Goal: Transaction & Acquisition: Obtain resource

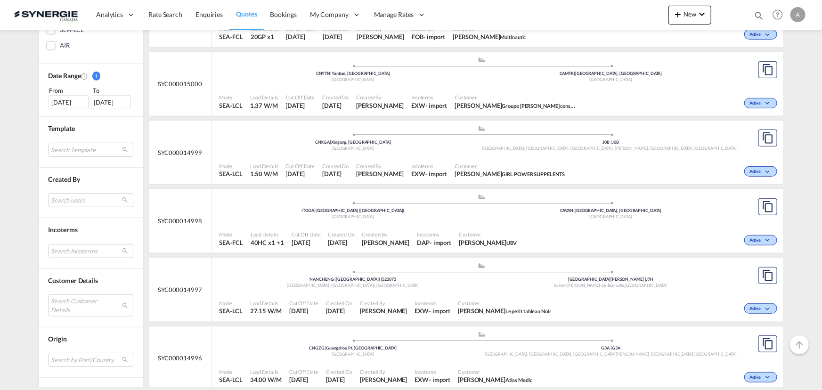
scroll to position [257, 0]
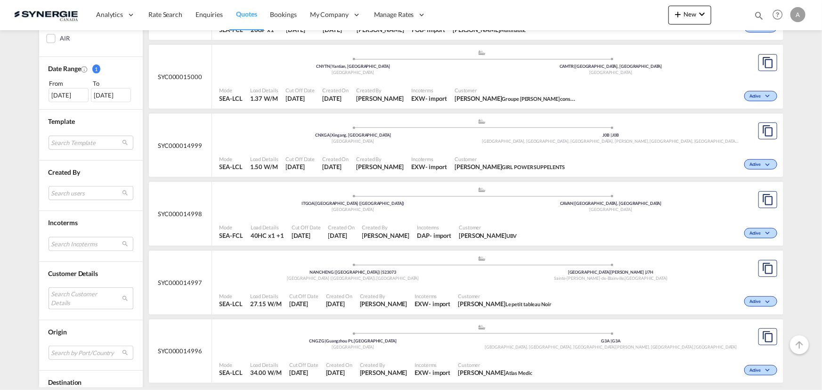
click at [66, 301] on md-select "Search Customer Details user name user murat Avci murat.avci@lit.de | l.i.t. ai…" at bounding box center [91, 298] width 85 height 22
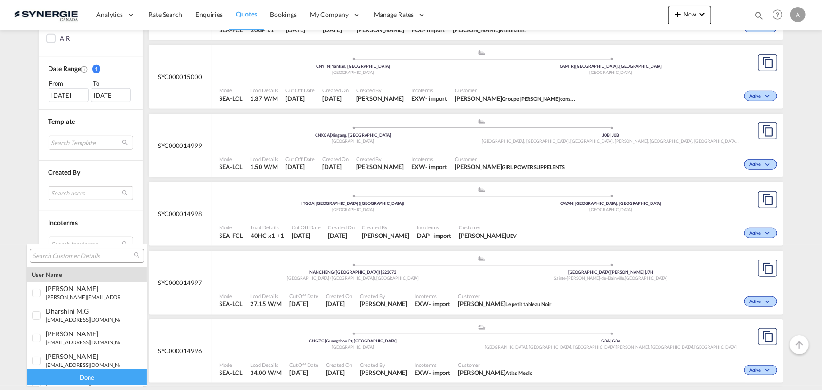
click at [73, 259] on input "search" at bounding box center [82, 256] width 101 height 8
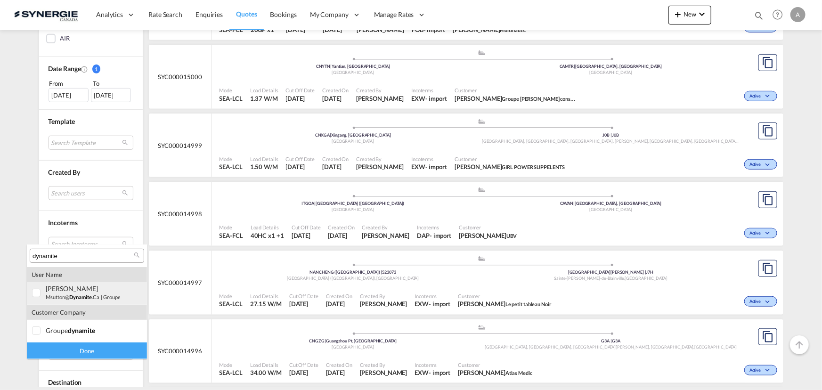
type input "dynamite"
click at [91, 292] on div "marc Sutton msutton@ dynamite .ca | groupe dynamite" at bounding box center [83, 292] width 74 height 16
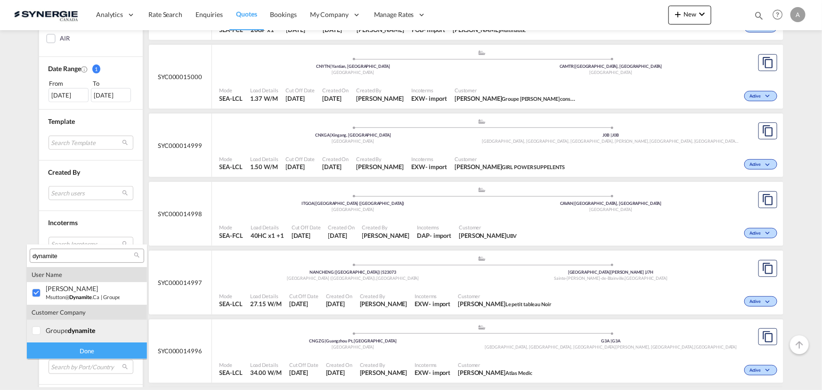
click at [66, 334] on div "groupe dynamite" at bounding box center [83, 330] width 74 height 8
click at [70, 349] on div "Done" at bounding box center [87, 350] width 120 height 16
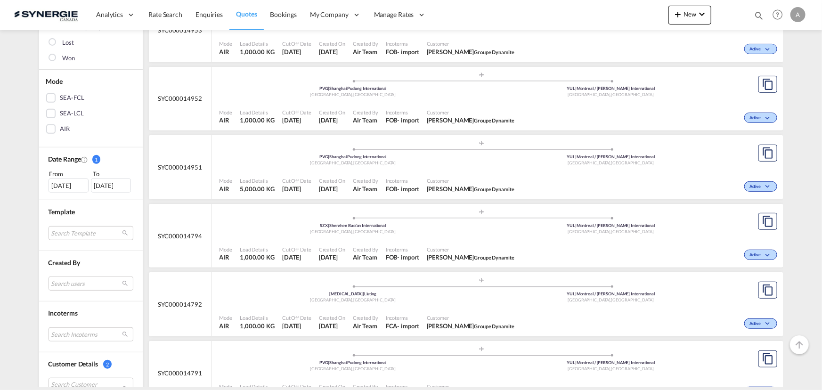
scroll to position [171, 0]
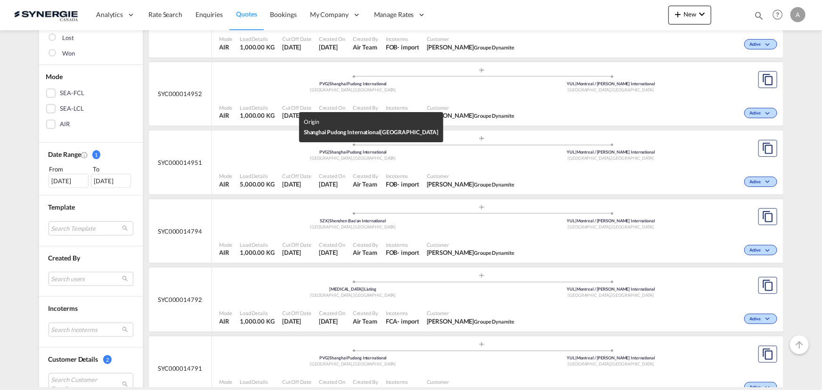
click at [420, 154] on div "PVG | Shanghai Pudong International" at bounding box center [353, 152] width 258 height 6
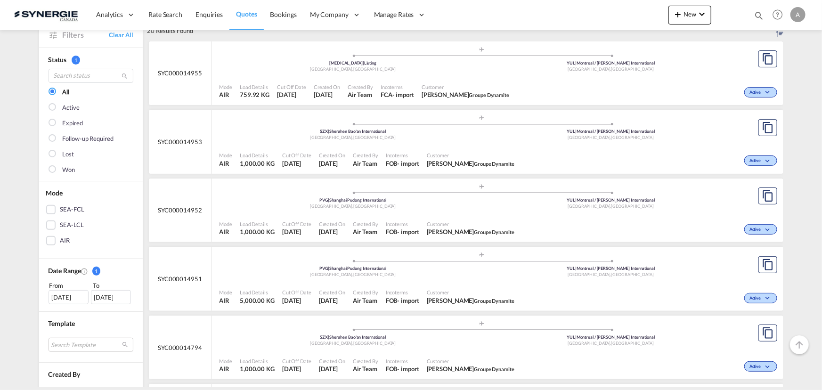
scroll to position [42, 0]
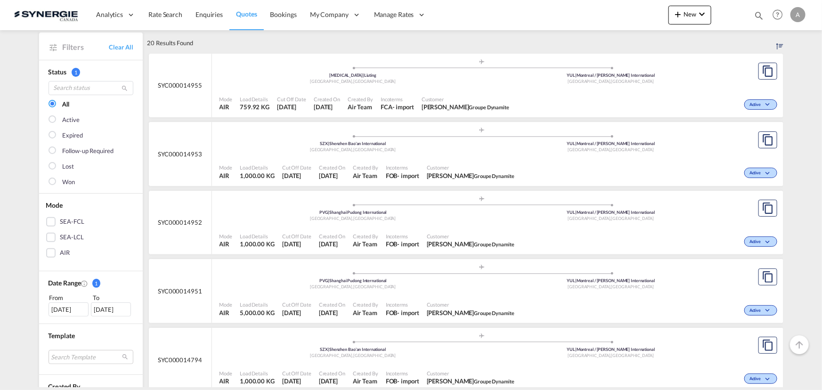
click at [453, 85] on div ".a{fill:#aaa8ad;} .a{fill:#aaa8ad;} TAO | Liuting Qingdao , China YUL | Montrea…" at bounding box center [481, 72] width 525 height 28
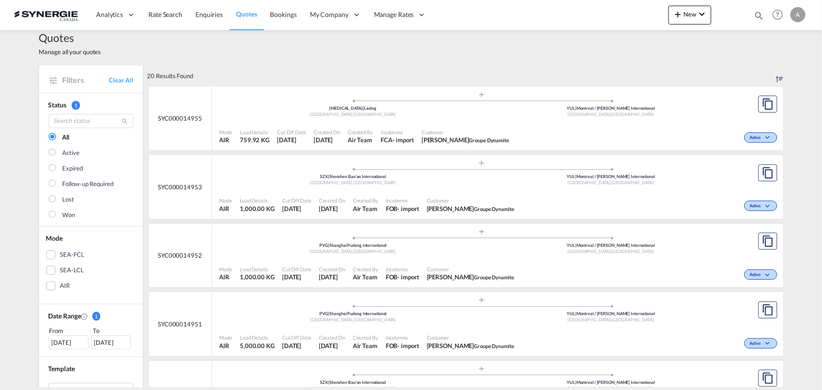
scroll to position [0, 0]
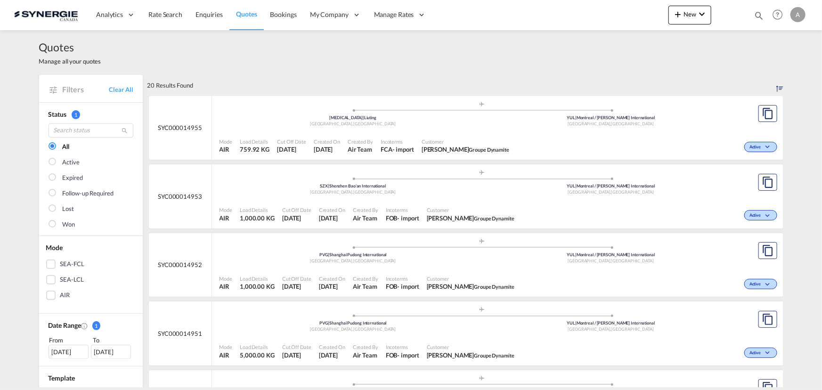
click at [406, 132] on div "Mode AIR Load Details 759.92 KG Cut Off Date 27 Sep 2025 Created On 23 Sep 2025…" at bounding box center [497, 146] width 571 height 28
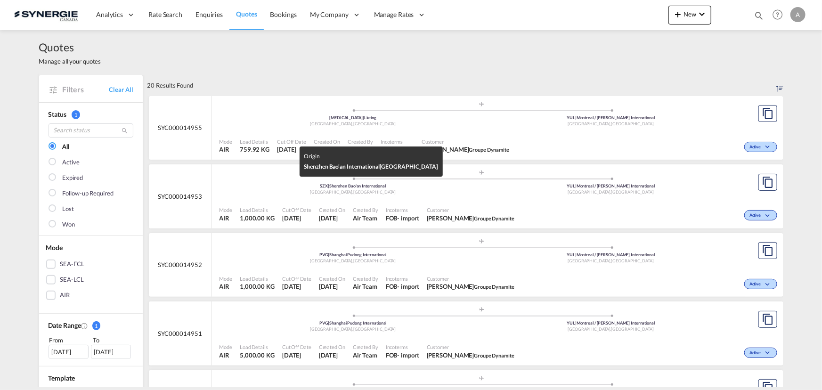
click at [419, 192] on div "Shenzhen , China" at bounding box center [353, 192] width 258 height 6
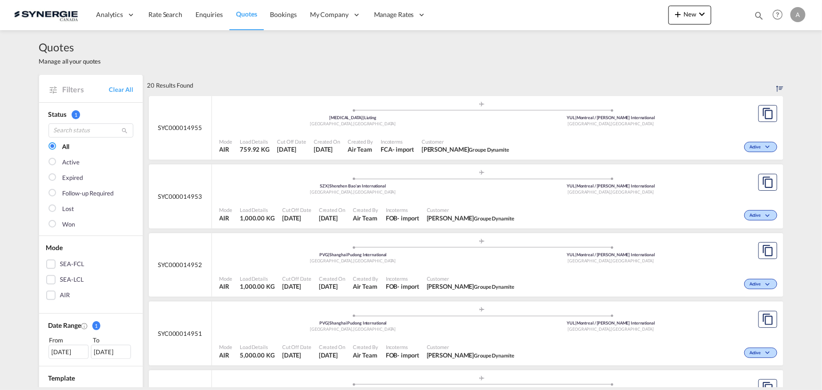
scroll to position [42, 0]
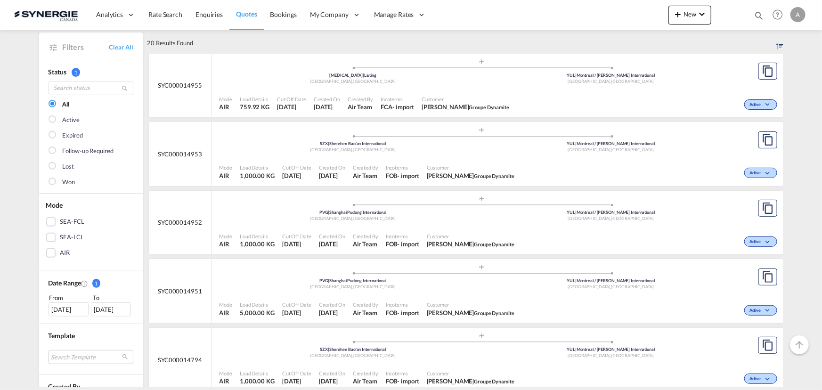
click at [388, 224] on div ".a{fill:#aaa8ad;} .a{fill:#aaa8ad;} PVG | Shanghai Pudong International Shangha…" at bounding box center [481, 210] width 525 height 31
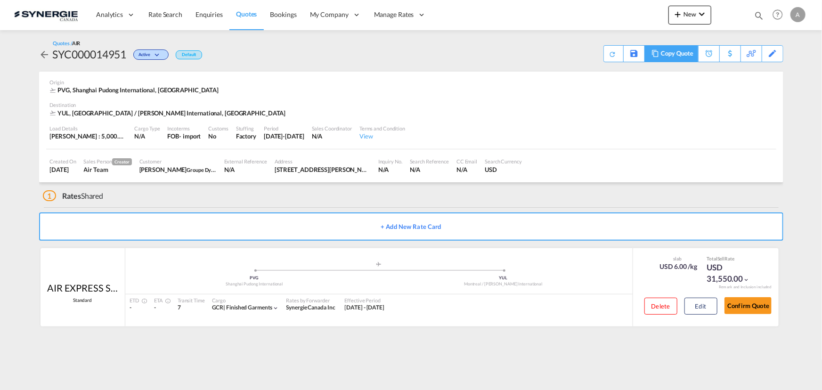
click at [681, 53] on div "Copy Quote" at bounding box center [677, 54] width 32 height 16
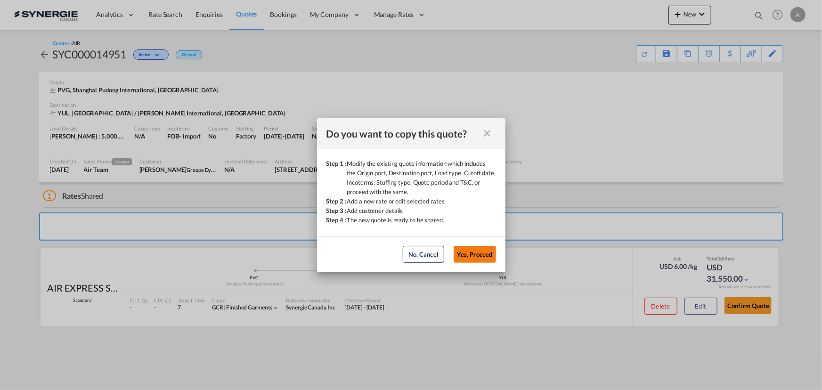
click at [480, 256] on button "Yes, Proceed" at bounding box center [475, 254] width 42 height 17
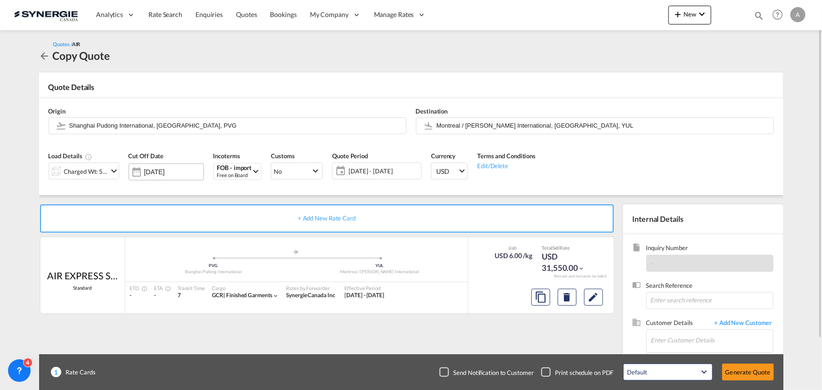
click at [173, 169] on input "27 Sep 2025" at bounding box center [173, 172] width 59 height 8
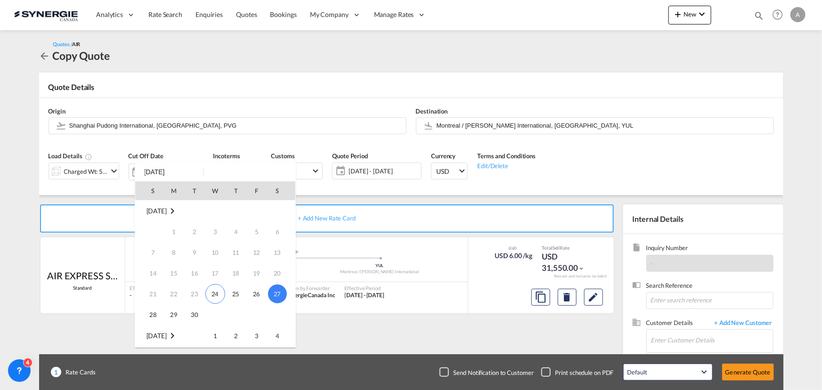
click at [277, 187] on th "S" at bounding box center [281, 190] width 28 height 19
click at [355, 170] on div at bounding box center [411, 195] width 822 height 390
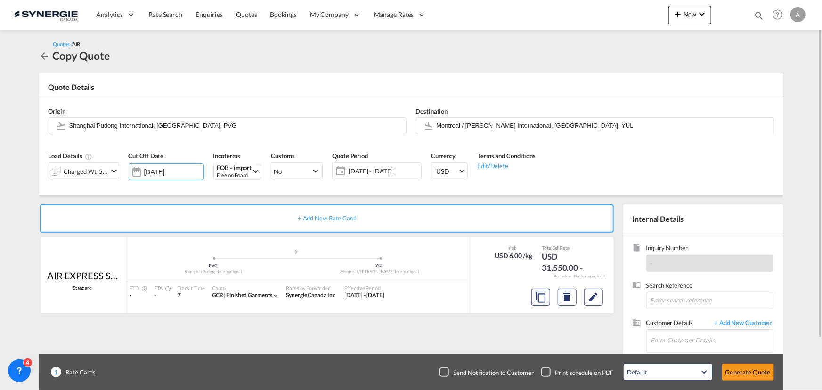
click at [366, 167] on span "23 Sep - 09 Oct 2025" at bounding box center [384, 171] width 70 height 8
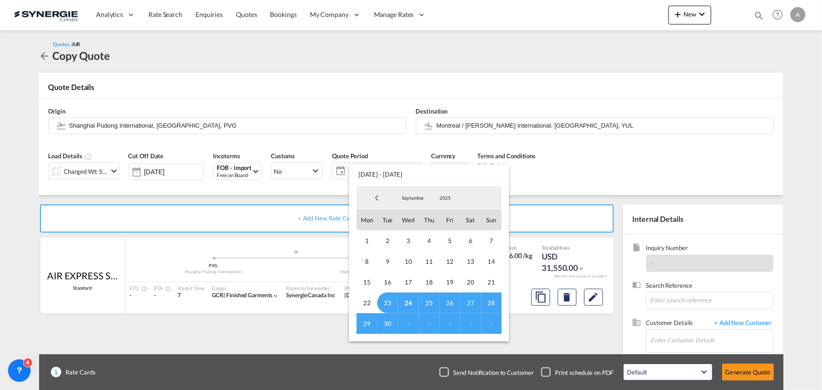
click at [407, 301] on span "24" at bounding box center [408, 302] width 21 height 21
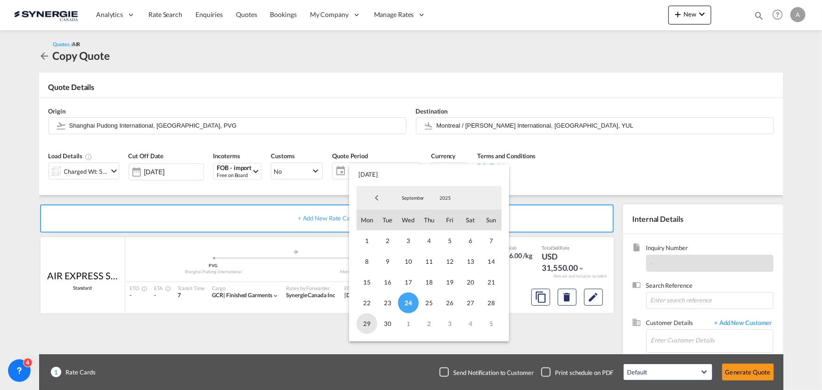
click at [367, 324] on span "29" at bounding box center [367, 323] width 21 height 21
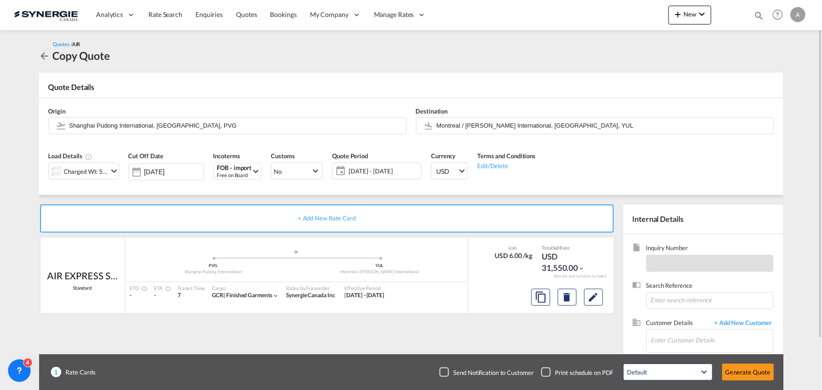
click at [377, 173] on span "24 - 29 Sep 2025" at bounding box center [384, 171] width 70 height 8
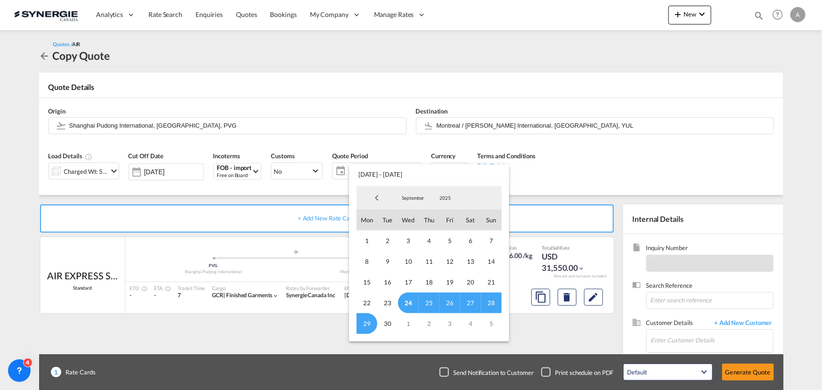
click at [361, 325] on span "29" at bounding box center [367, 323] width 21 height 21
click at [419, 196] on span "September" at bounding box center [413, 198] width 30 height 7
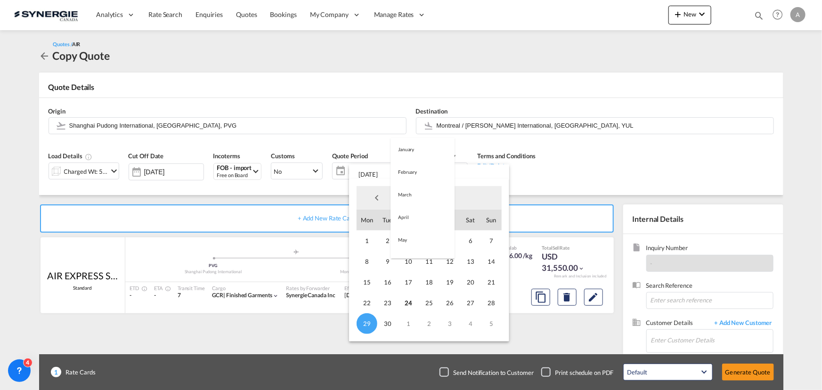
scroll to position [132, 0]
click at [410, 221] on md-option "October" at bounding box center [422, 221] width 64 height 23
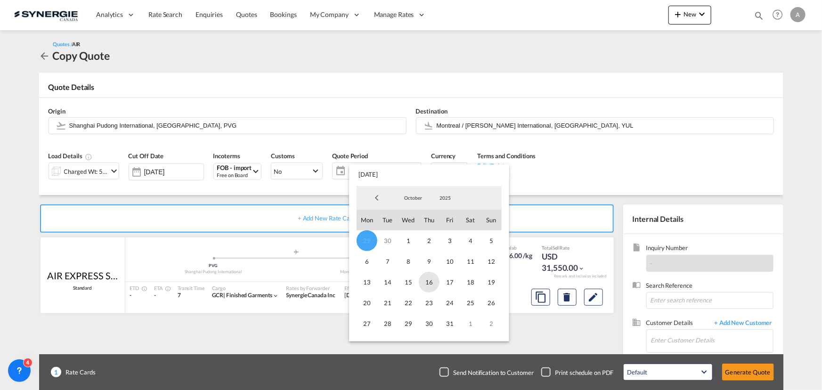
click at [426, 285] on span "16" at bounding box center [429, 282] width 21 height 21
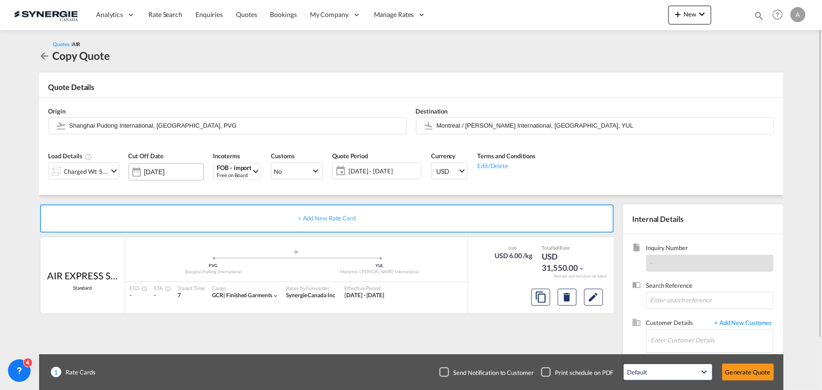
click at [183, 170] on input "[DATE]" at bounding box center [173, 172] width 59 height 8
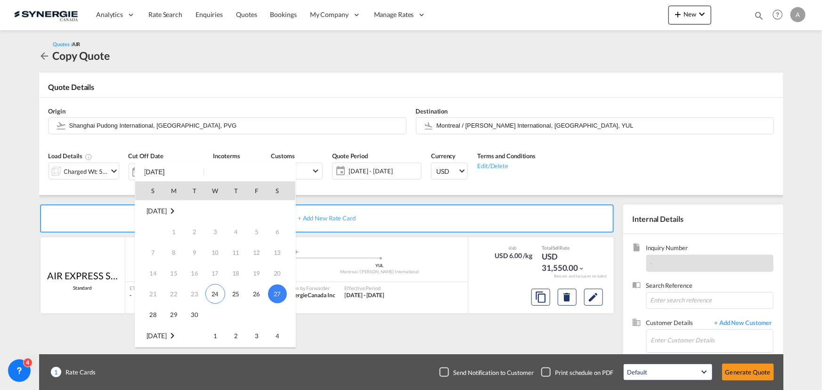
scroll to position [85, 0]
click at [281, 247] on span "4" at bounding box center [277, 250] width 19 height 19
type input "[DATE]"
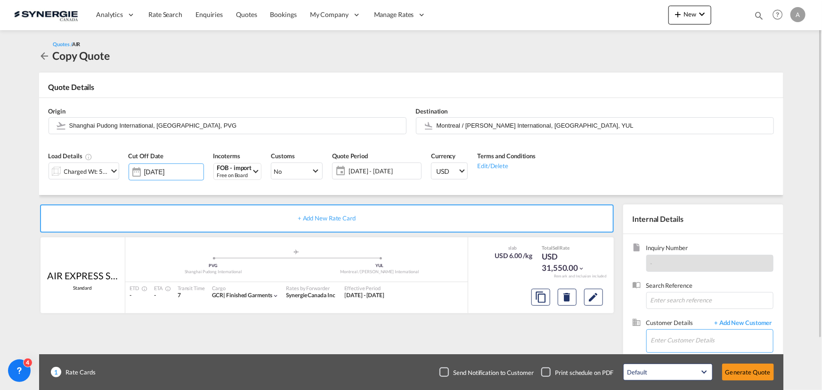
click at [693, 342] on input "Enter Customer Details" at bounding box center [712, 340] width 122 height 21
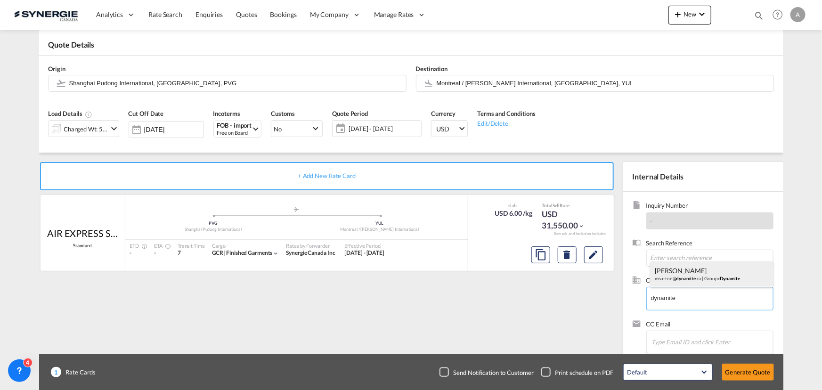
click at [688, 271] on div "[PERSON_NAME] msutton@ dynamite .ca | Groupe Dynamite" at bounding box center [711, 273] width 122 height 25
type input "Groupe Dynamite, [PERSON_NAME], [EMAIL_ADDRESS][DOMAIN_NAME]"
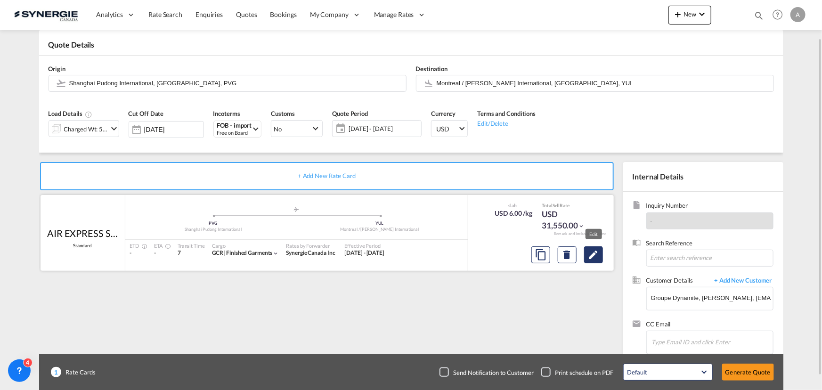
click at [598, 253] on md-icon "Edit" at bounding box center [593, 254] width 11 height 11
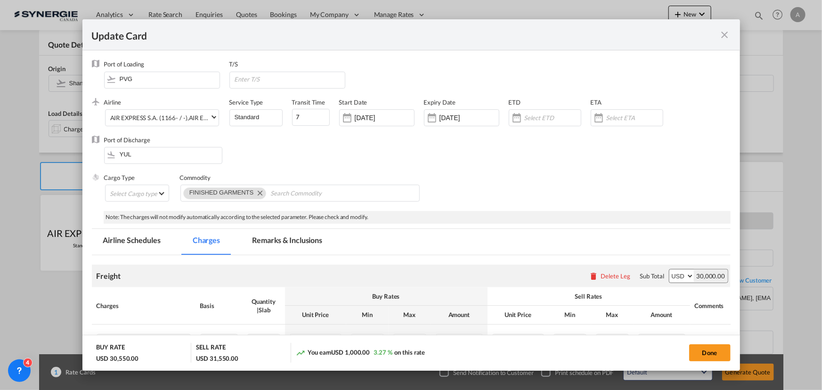
select select "chargeable_weight"
click at [370, 114] on input "[DATE]" at bounding box center [384, 118] width 59 height 8
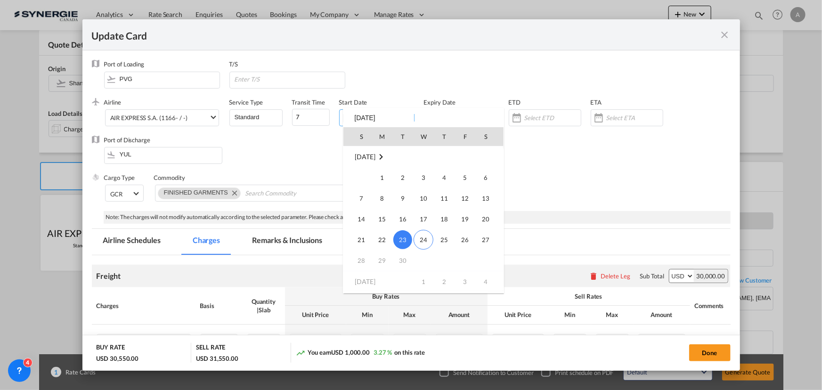
scroll to position [218153, 0]
click at [374, 156] on span "[DATE]" at bounding box center [365, 156] width 20 height 8
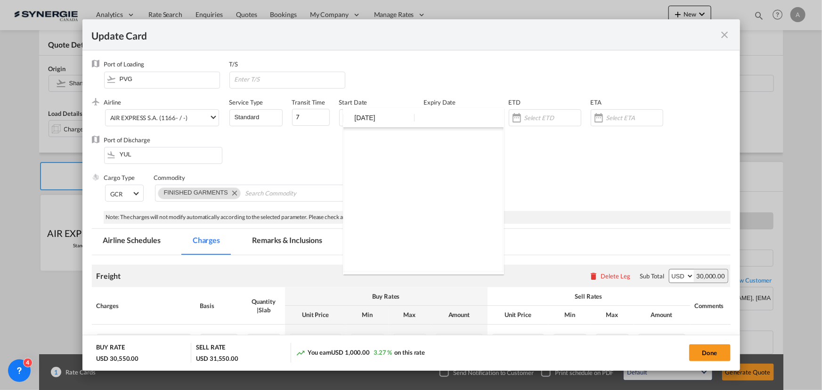
scroll to position [5906, 0]
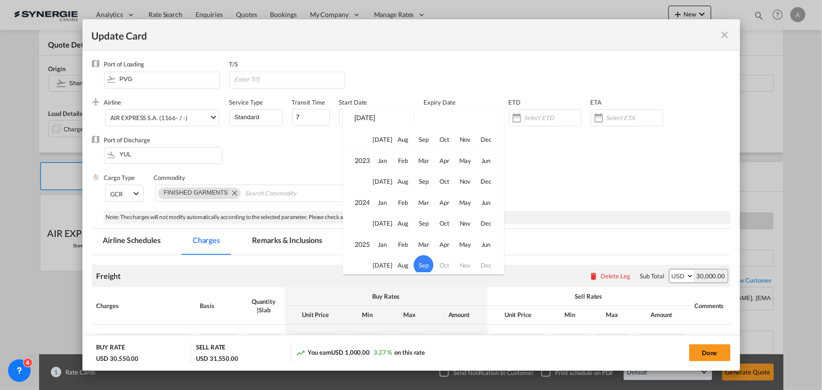
click at [446, 265] on td "Oct" at bounding box center [444, 265] width 21 height 21
click at [426, 263] on span "Sep" at bounding box center [423, 265] width 20 height 20
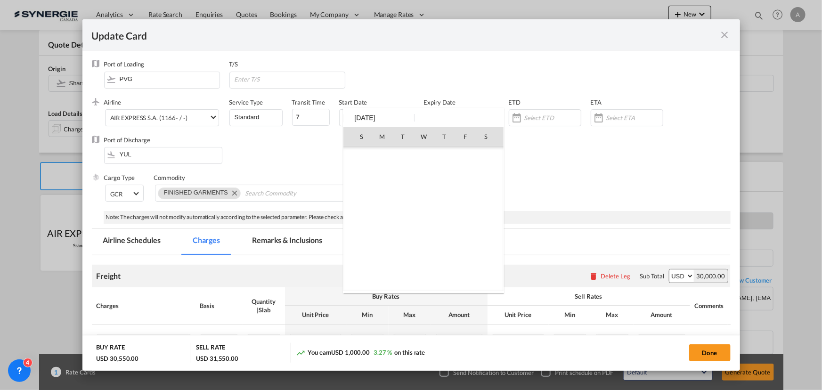
scroll to position [218153, 0]
click at [405, 237] on span "23" at bounding box center [402, 239] width 19 height 19
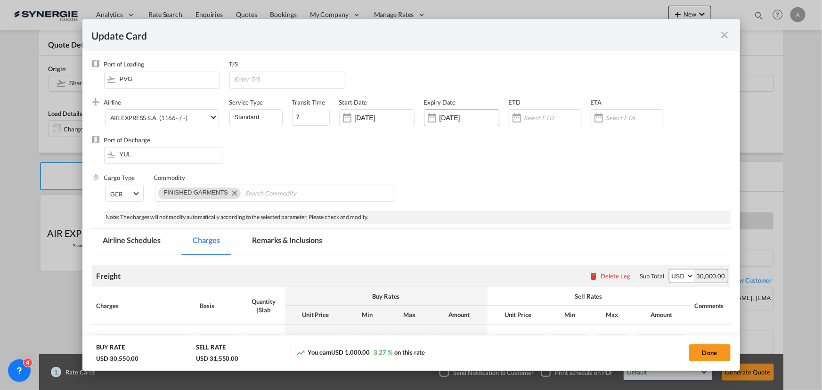
click at [471, 112] on div "[DATE]" at bounding box center [461, 117] width 75 height 17
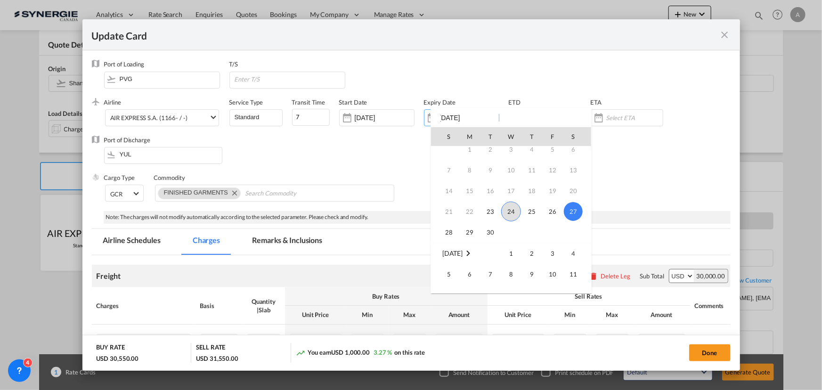
scroll to position [42, 0]
click at [571, 240] on span "4" at bounding box center [573, 239] width 19 height 19
type input "[DATE]"
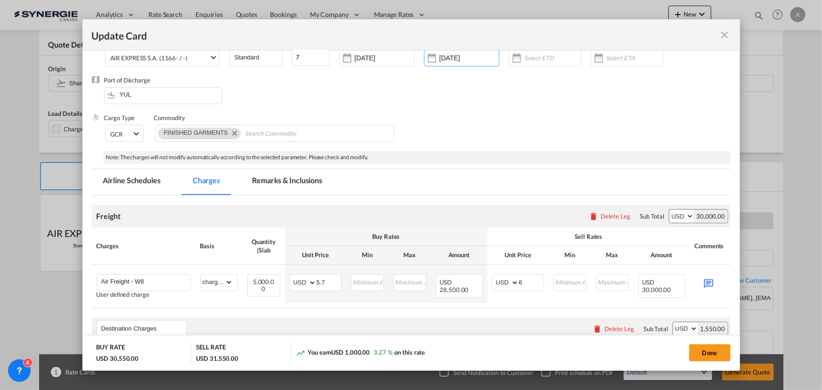
scroll to position [85, 0]
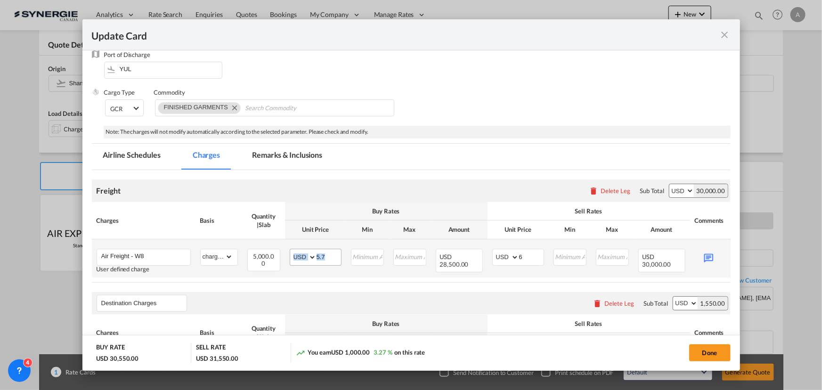
drag, startPoint x: 335, startPoint y: 254, endPoint x: 313, endPoint y: 253, distance: 21.7
click at [313, 253] on md-input-container "AED AFN ALL AMD ANG AOA ARS AUD AWG AZN BAM BBD BDT BGN BHD BIF BMD BND BOB BRL…" at bounding box center [316, 257] width 52 height 17
click at [326, 250] on input "5.7" at bounding box center [328, 256] width 24 height 14
drag, startPoint x: 311, startPoint y: 257, endPoint x: 298, endPoint y: 257, distance: 13.2
click at [298, 257] on md-input-container "AED AFN ALL AMD ANG AOA ARS AUD AWG AZN BAM BBD BDT BGN BHD BIF BMD BND BOB BRL…" at bounding box center [316, 257] width 52 height 17
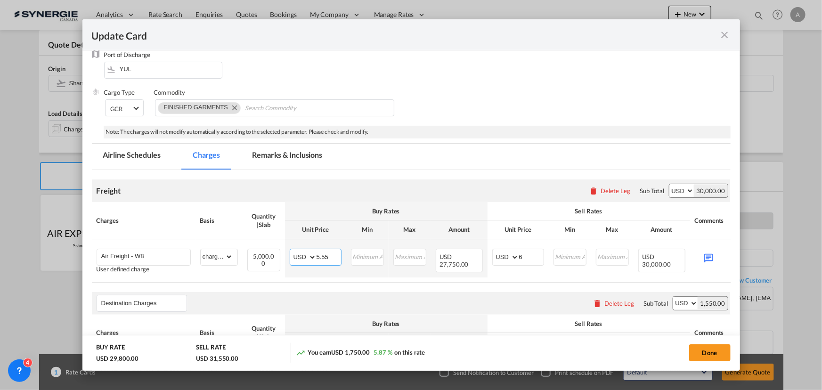
type input "5.55"
drag, startPoint x: 524, startPoint y: 255, endPoint x: 488, endPoint y: 252, distance: 36.4
click at [488, 252] on td "AED AFN ALL AMD ANG AOA ARS AUD AWG AZN BAM BBD BDT BGN BHD BIF BMD BND BOB BRL…" at bounding box center [517, 258] width 61 height 38
type input "5.85"
click at [711, 256] on md-icon "Update CardPort of ..." at bounding box center [708, 257] width 16 height 16
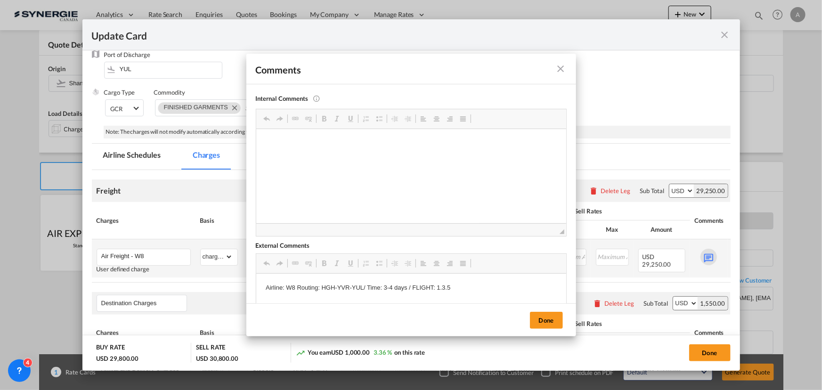
scroll to position [0, 0]
click at [547, 321] on button "Done" at bounding box center [546, 320] width 33 height 17
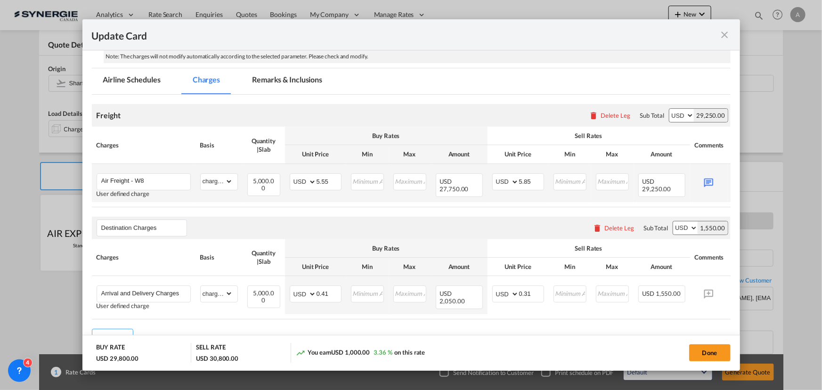
scroll to position [208, 0]
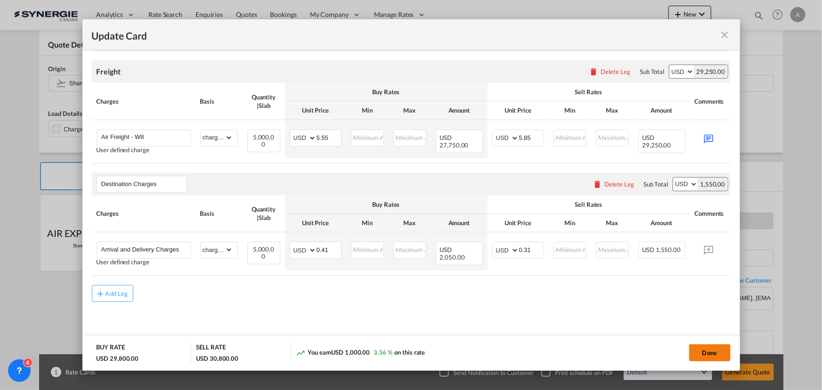
click at [706, 352] on button "Done" at bounding box center [709, 352] width 41 height 17
type input "[DATE]"
type input "03 Oct 2025"
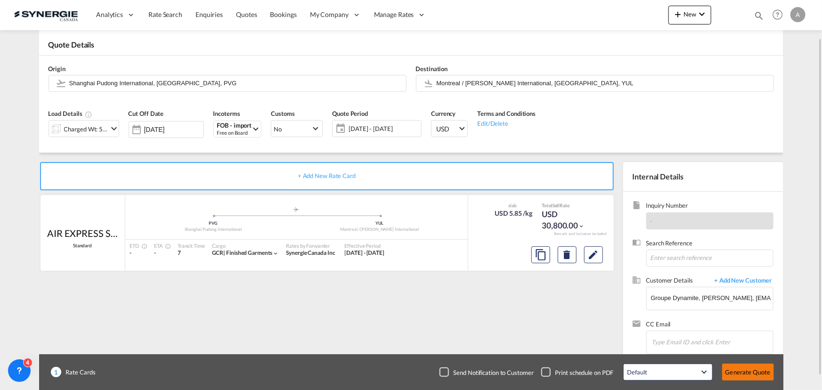
click at [746, 371] on button "Generate Quote" at bounding box center [748, 372] width 52 height 17
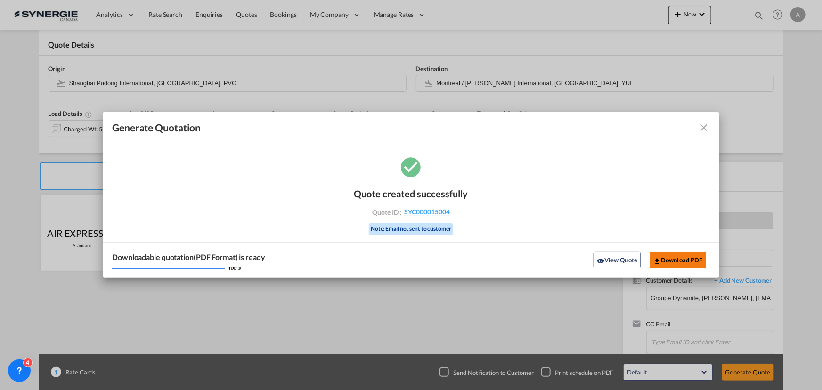
click at [663, 262] on button "Download PDF" at bounding box center [678, 259] width 56 height 17
click at [711, 128] on md-toolbar "Generate Quotation" at bounding box center [411, 127] width 616 height 31
click at [709, 128] on md-icon "icon-close fg-AAA8AD cursor m-0" at bounding box center [703, 127] width 11 height 11
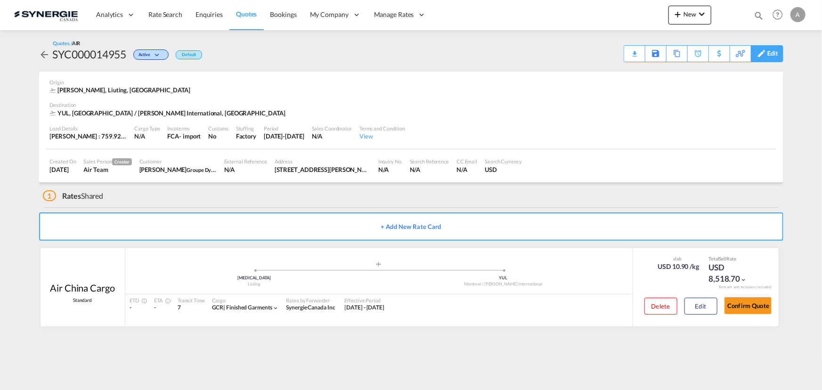
click at [776, 52] on div "Edit" at bounding box center [772, 54] width 11 height 16
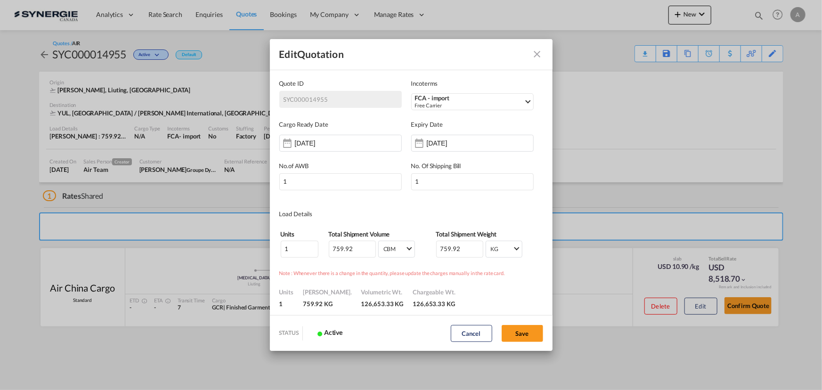
drag, startPoint x: 534, startPoint y: 55, endPoint x: 551, endPoint y: 55, distance: 17.4
click at [535, 55] on md-icon "Close dialog" at bounding box center [537, 54] width 11 height 11
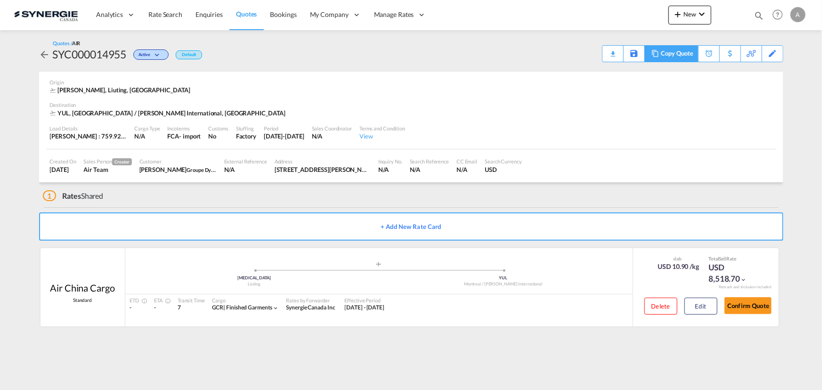
click at [676, 54] on div "Copy Quote" at bounding box center [677, 54] width 32 height 16
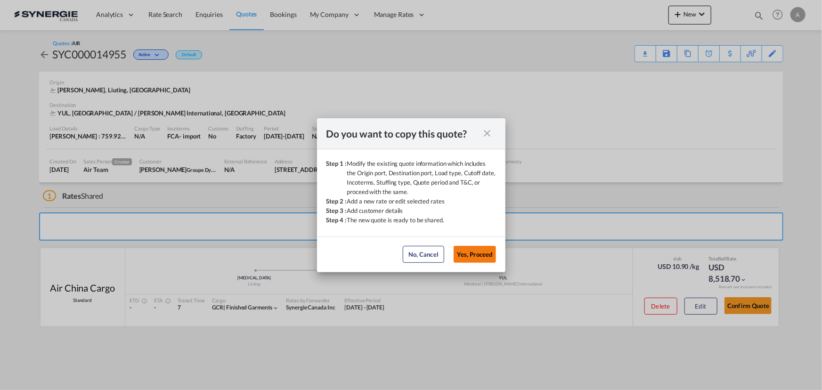
click at [481, 254] on button "Yes, Proceed" at bounding box center [475, 254] width 42 height 17
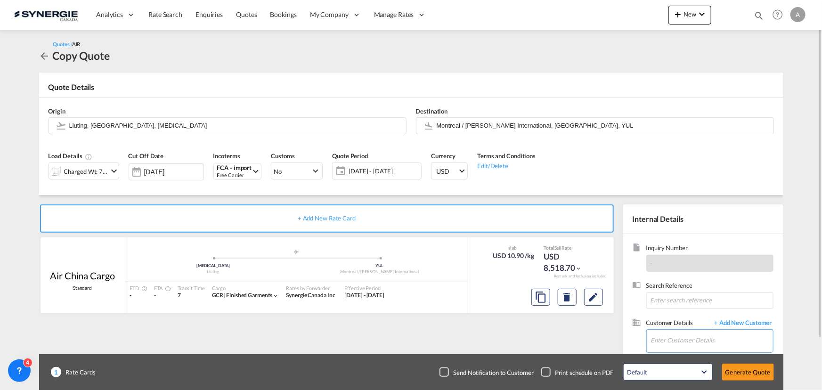
click at [682, 344] on input "Enter Customer Details" at bounding box center [712, 340] width 122 height 21
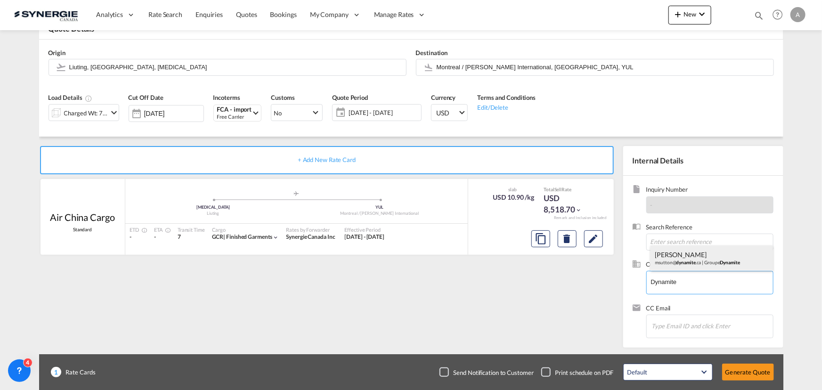
click at [690, 262] on div "Marc Sutton msutton@ dynamite .ca | Groupe Dynamite" at bounding box center [711, 257] width 122 height 25
type input "Groupe Dynamite, [PERSON_NAME], [EMAIL_ADDRESS][DOMAIN_NAME]"
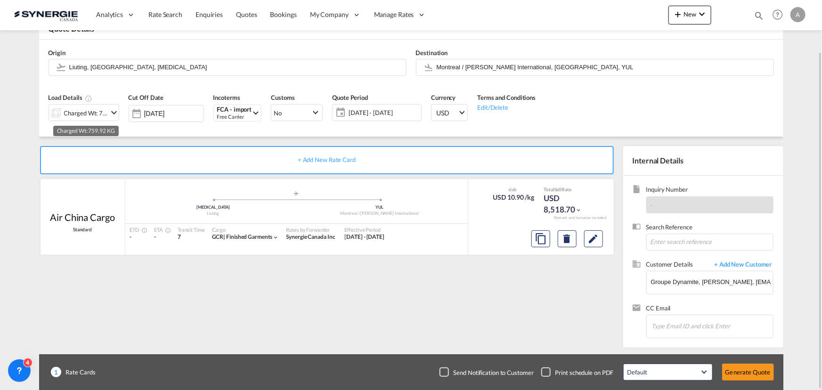
click at [88, 111] on div "Charged Wt: 759.92 KG" at bounding box center [86, 112] width 44 height 13
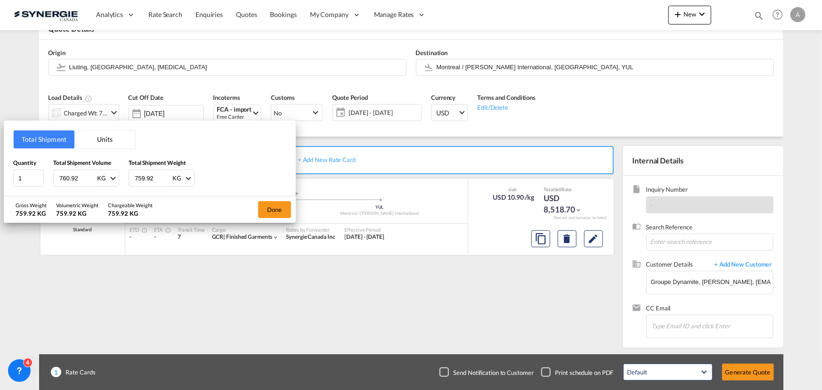
drag, startPoint x: 76, startPoint y: 175, endPoint x: 32, endPoint y: 169, distance: 44.8
click at [58, 170] on input "760.92" at bounding box center [77, 178] width 38 height 16
drag, startPoint x: 83, startPoint y: 177, endPoint x: 15, endPoint y: 171, distance: 69.0
click at [15, 171] on div "Quantity 1 Total Shipment Volume 760.92 KG CBM CFT KG LB Total Shipment Weight …" at bounding box center [149, 172] width 273 height 28
type input "1000"
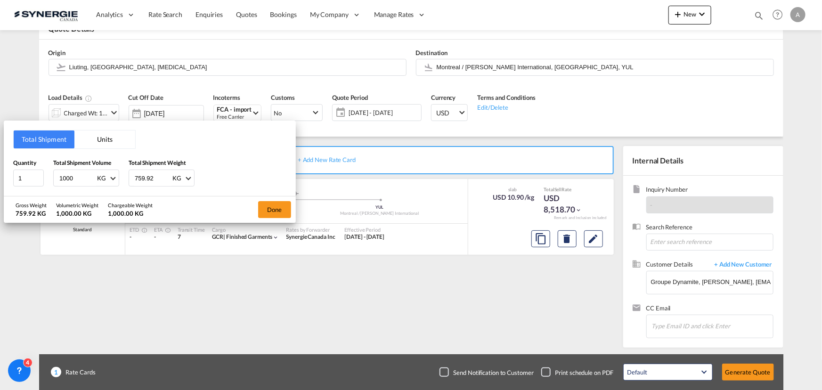
drag, startPoint x: 154, startPoint y: 177, endPoint x: 98, endPoint y: 175, distance: 56.1
click at [98, 175] on div "Quantity 1 Total Shipment Volume 1000 KG CBM CFT KG LB Total Shipment Weight 75…" at bounding box center [149, 172] width 273 height 28
type input "1000"
click at [270, 207] on button "Done" at bounding box center [274, 209] width 33 height 17
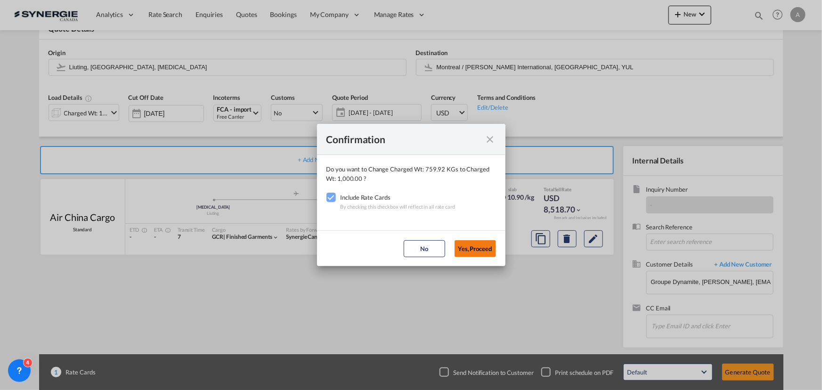
click at [472, 247] on button "Yes,Proceed" at bounding box center [474, 248] width 41 height 17
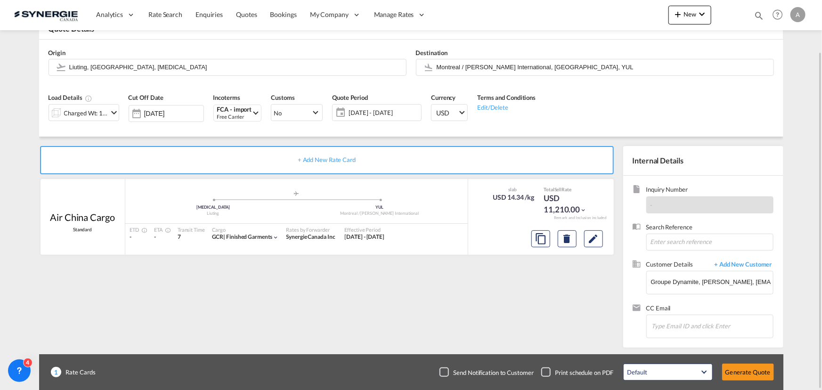
click at [384, 117] on span "[DATE] - [DATE]" at bounding box center [383, 112] width 75 height 13
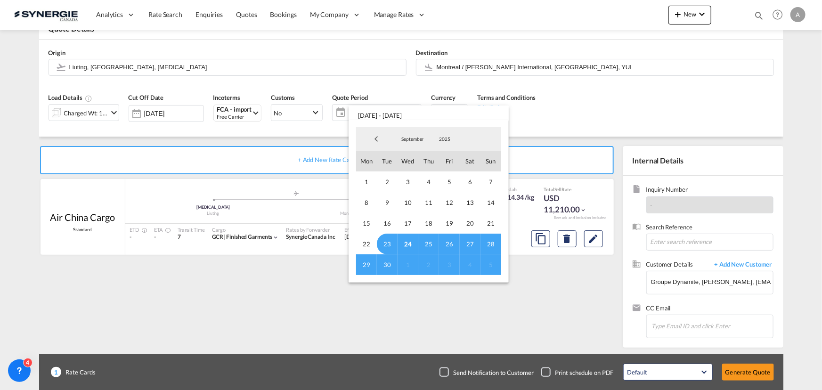
click at [365, 267] on span "29" at bounding box center [366, 264] width 21 height 21
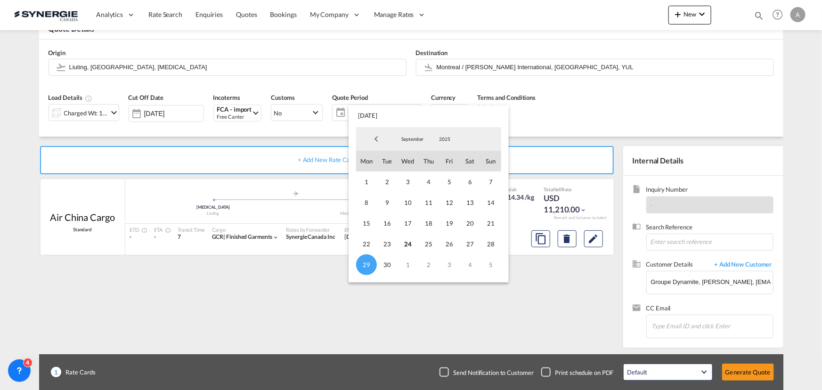
click at [413, 141] on span "September" at bounding box center [412, 139] width 30 height 7
click at [413, 162] on md-option "October" at bounding box center [422, 162] width 64 height 23
click at [424, 226] on span "16" at bounding box center [428, 223] width 21 height 21
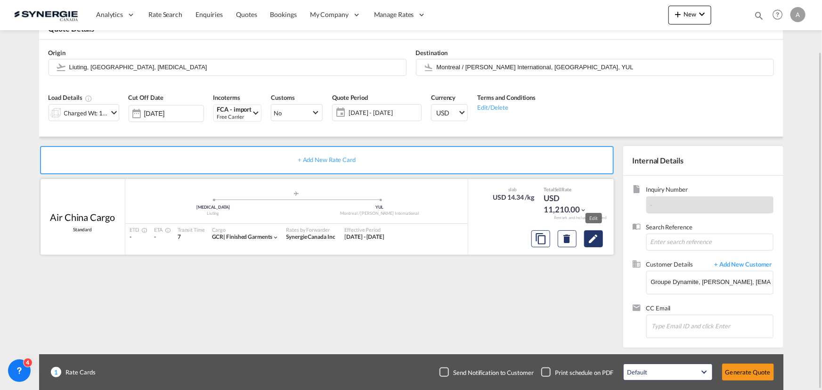
click at [590, 240] on md-icon "Edit" at bounding box center [593, 238] width 11 height 11
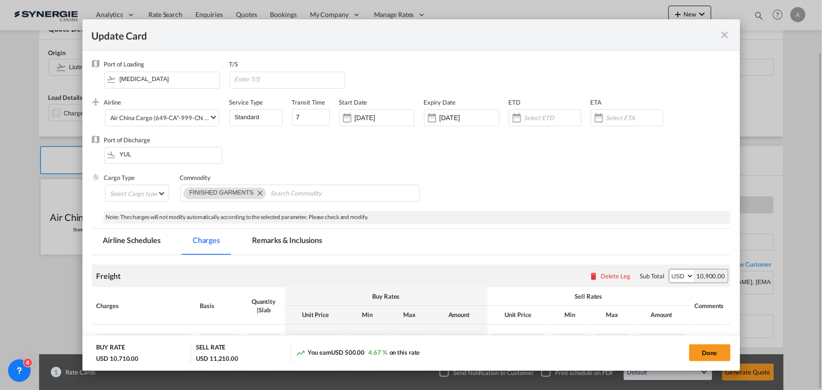
select select "chargeable_weight"
click at [385, 121] on input "[DATE]" at bounding box center [384, 118] width 59 height 8
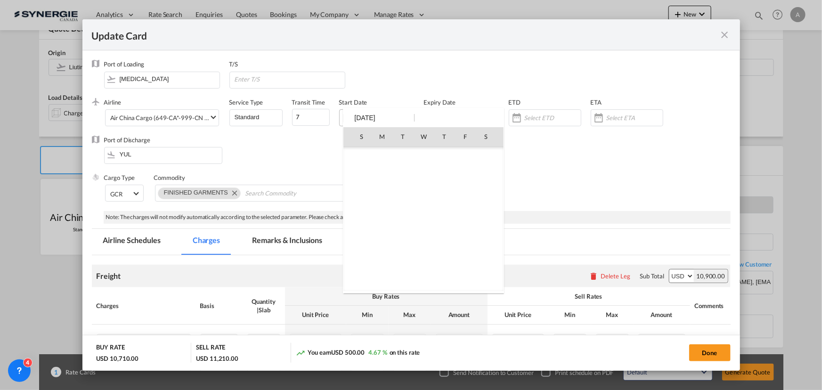
scroll to position [218153, 0]
click at [487, 238] on span "27" at bounding box center [485, 239] width 19 height 19
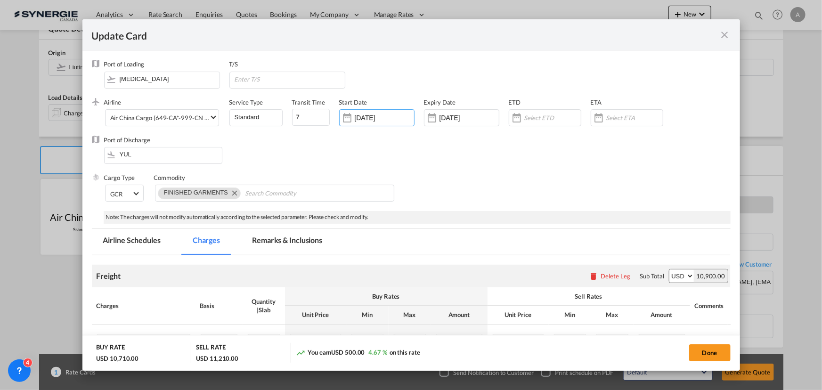
click at [464, 107] on div "Expiry Date 27 Sep 2025" at bounding box center [466, 117] width 85 height 38
click at [380, 117] on input "[DATE]" at bounding box center [384, 118] width 59 height 8
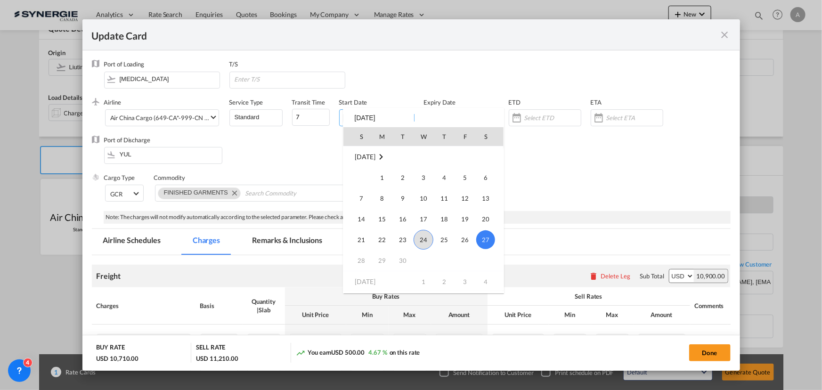
click at [423, 240] on span "24" at bounding box center [423, 240] width 20 height 20
type input "[DATE]"
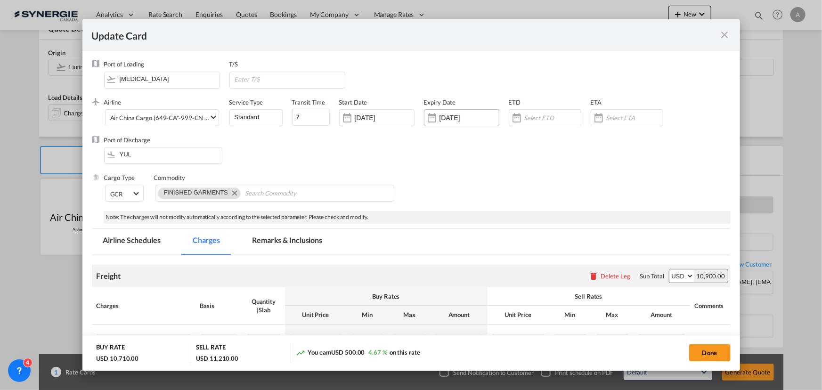
click at [462, 111] on div "[DATE]" at bounding box center [461, 117] width 75 height 17
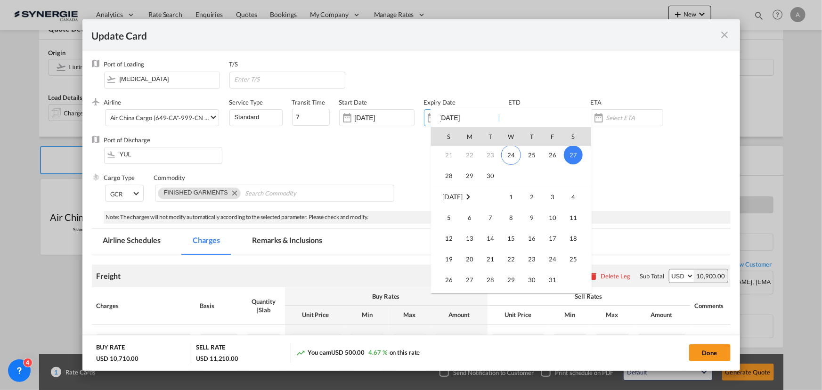
scroll to position [85, 0]
click at [574, 192] on span "4" at bounding box center [573, 196] width 19 height 19
type input "[DATE]"
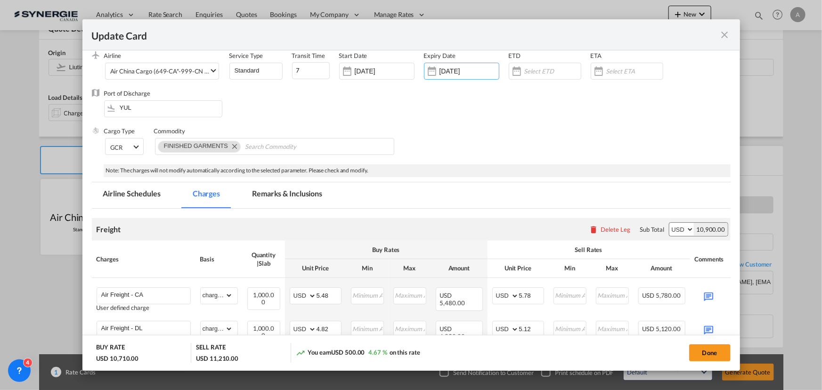
scroll to position [128, 0]
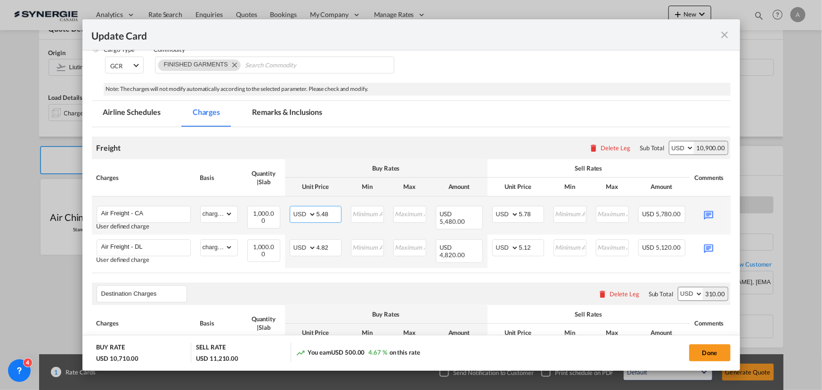
drag, startPoint x: 328, startPoint y: 214, endPoint x: 292, endPoint y: 208, distance: 36.9
click at [292, 208] on md-input-container "AED AFN ALL AMD ANG AOA ARS AUD AWG AZN BAM BBD BDT BGN BHD BIF BMD BND BOB BRL…" at bounding box center [316, 214] width 52 height 17
type input "4.85"
drag, startPoint x: 532, startPoint y: 215, endPoint x: 523, endPoint y: 216, distance: 9.5
click at [523, 216] on input "5.78" at bounding box center [531, 213] width 24 height 14
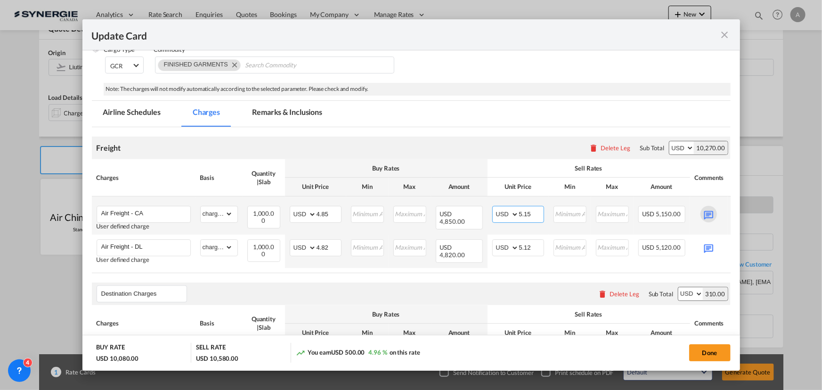
type input "5.15"
click at [710, 211] on md-icon "Update CardPort of ..." at bounding box center [708, 214] width 16 height 16
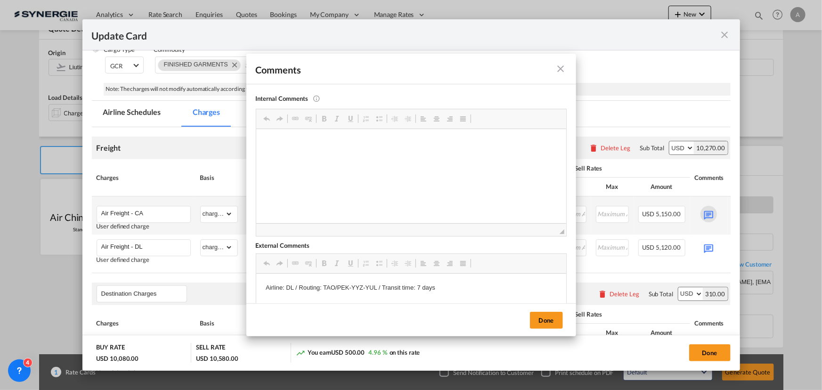
scroll to position [0, 0]
click at [292, 289] on p "Airline: DL / Routing: TAO/PEK-YYZ-YUL / Transit time: 7 days" at bounding box center [410, 288] width 291 height 10
drag, startPoint x: 377, startPoint y: 287, endPoint x: 324, endPoint y: 287, distance: 52.3
click at [324, 287] on p "Airline: CA / Routing: TAO/PEK-YYZ-YUL / Transit time: 7 days" at bounding box center [410, 288] width 291 height 10
click at [546, 320] on button "Done" at bounding box center [546, 320] width 33 height 17
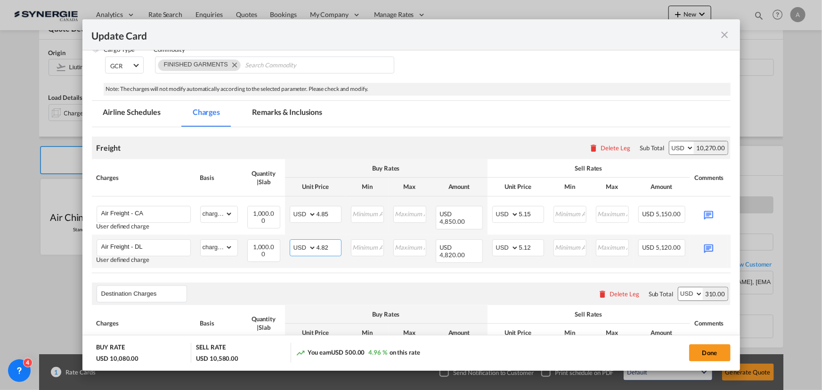
drag, startPoint x: 330, startPoint y: 247, endPoint x: 298, endPoint y: 243, distance: 32.3
click at [298, 243] on md-input-container "AED AFN ALL AMD ANG AOA ARS AUD AWG AZN BAM BBD BDT BGN BHD BIF BMD BND BOB BRL…" at bounding box center [316, 247] width 52 height 17
type input "4.10"
drag, startPoint x: 531, startPoint y: 247, endPoint x: 491, endPoint y: 245, distance: 40.1
click at [491, 245] on td "AED AFN ALL AMD ANG AOA ARS AUD AWG AZN BAM BBD BDT BGN BHD BIF BMD BND BOB BRL…" at bounding box center [517, 251] width 61 height 33
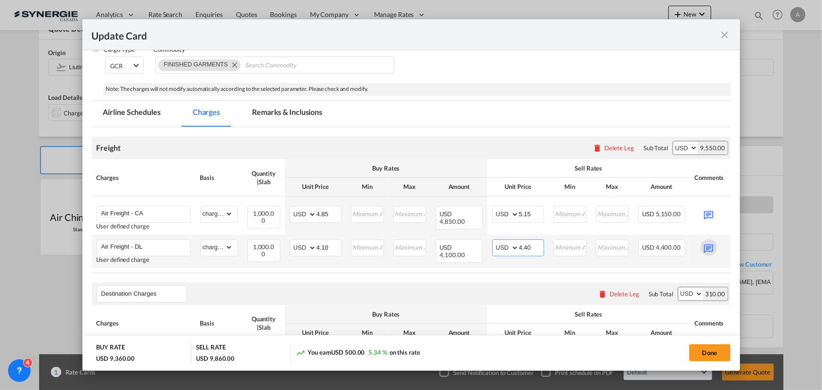
type input "4.40"
click at [709, 244] on md-icon "Update CardPort of ..." at bounding box center [708, 247] width 16 height 16
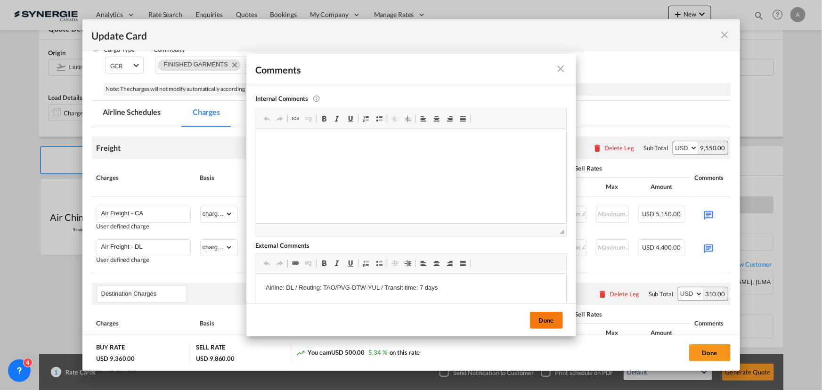
click at [546, 317] on button "Done" at bounding box center [546, 320] width 33 height 17
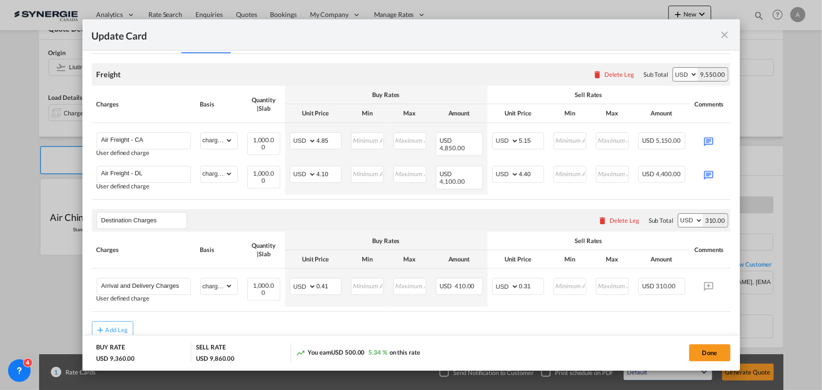
scroll to position [242, 0]
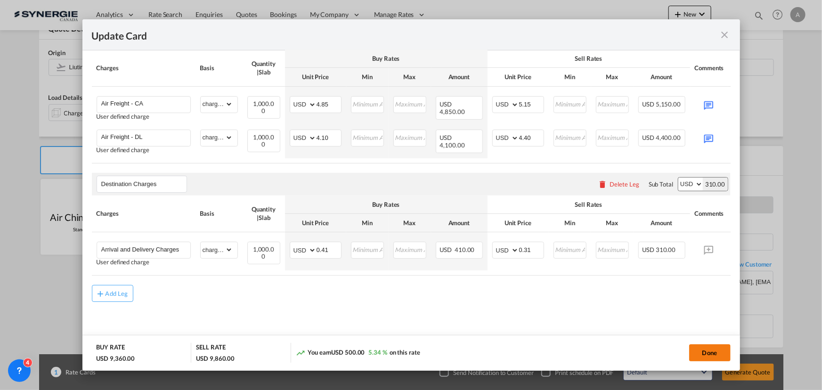
click at [713, 354] on button "Done" at bounding box center [709, 352] width 41 height 17
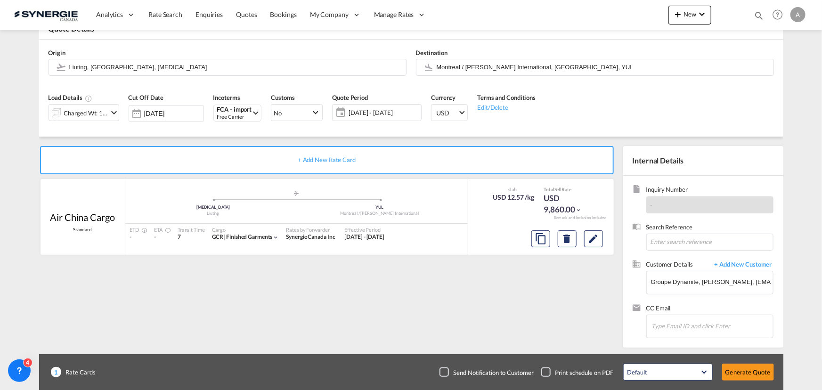
type input "[DATE]"
type input "03 Oct 2025"
type input "4.1"
type input "4.4"
click at [757, 371] on button "Generate Quote" at bounding box center [748, 372] width 52 height 17
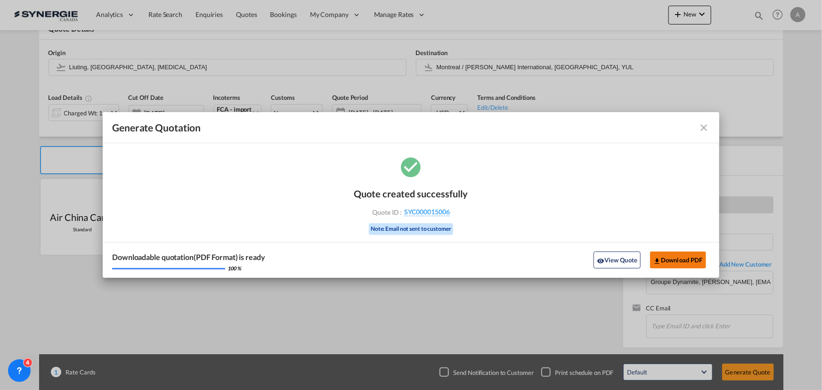
click at [683, 261] on button "Download PDF" at bounding box center [678, 259] width 56 height 17
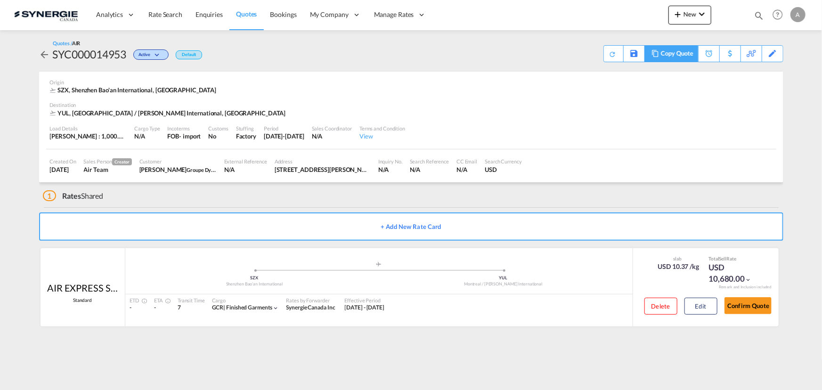
click at [683, 55] on div "Copy Quote" at bounding box center [677, 54] width 32 height 16
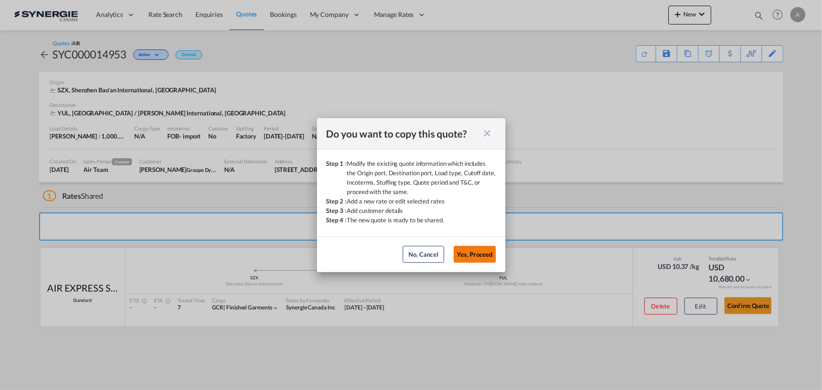
click at [482, 249] on button "Yes, Proceed" at bounding box center [475, 254] width 42 height 17
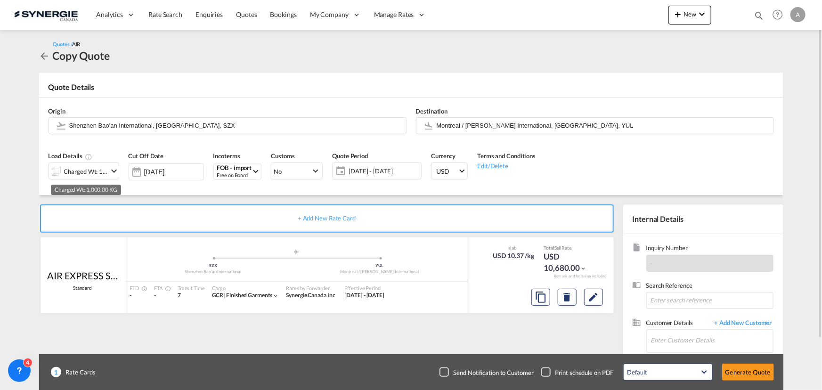
click at [83, 172] on div "Charged Wt: 1,000.00 KG" at bounding box center [86, 171] width 44 height 13
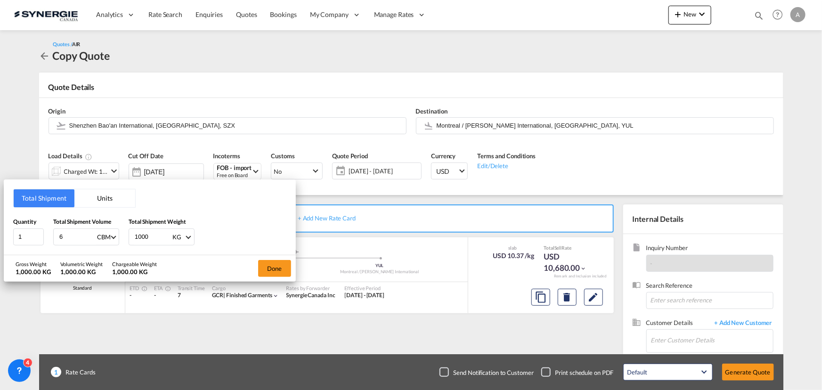
drag, startPoint x: 74, startPoint y: 239, endPoint x: 23, endPoint y: 226, distance: 53.3
click at [23, 226] on div "Quantity 1 Total Shipment Volume 6 CBM CBM CFT KG LB Total Shipment Weight 1000…" at bounding box center [149, 231] width 273 height 28
type input "5.11"
drag, startPoint x: 148, startPoint y: 238, endPoint x: 80, endPoint y: 226, distance: 69.4
click at [80, 226] on div "Quantity 1 Total Shipment Volume 5.11 CBM CBM CFT KG LB Total Shipment Weight 1…" at bounding box center [149, 231] width 273 height 28
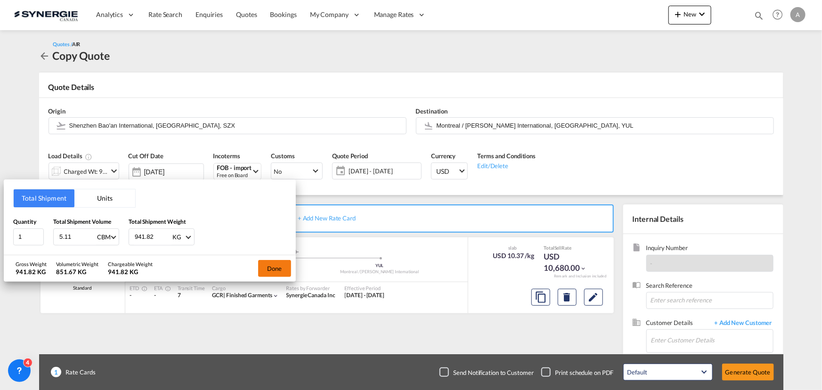
type input "941.82"
click at [260, 267] on button "Done" at bounding box center [274, 268] width 33 height 17
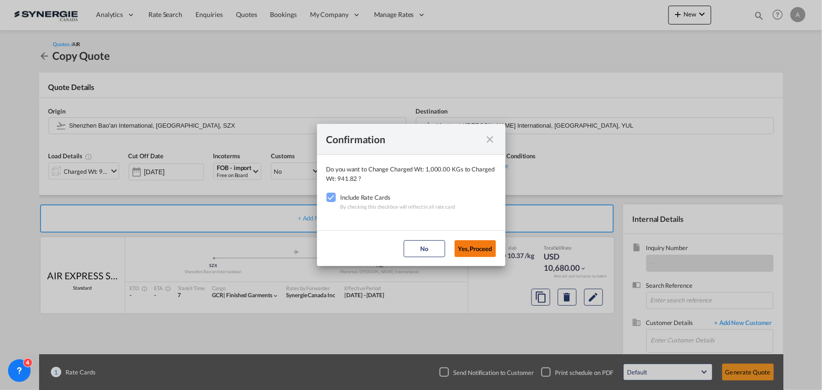
click at [481, 247] on button "Yes,Proceed" at bounding box center [474, 248] width 41 height 17
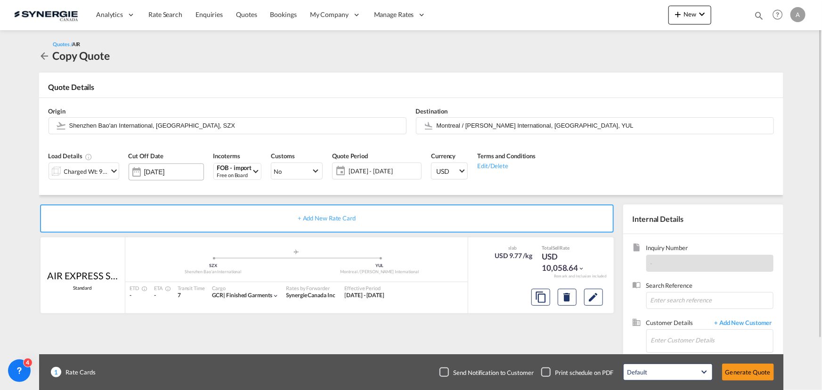
click at [166, 172] on input "[DATE]" at bounding box center [173, 172] width 59 height 8
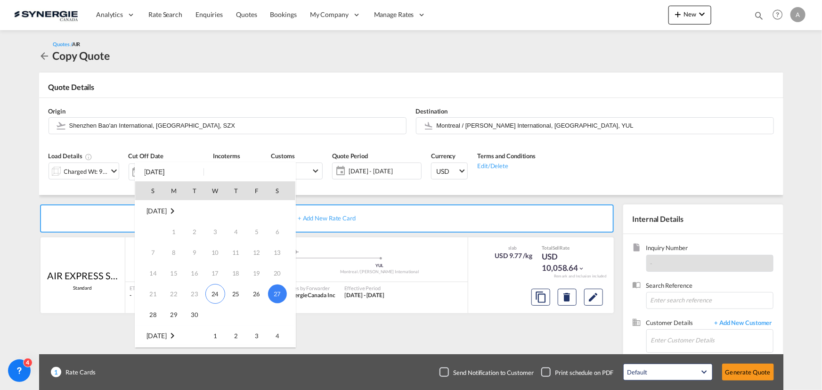
click at [280, 293] on span "27" at bounding box center [277, 293] width 19 height 19
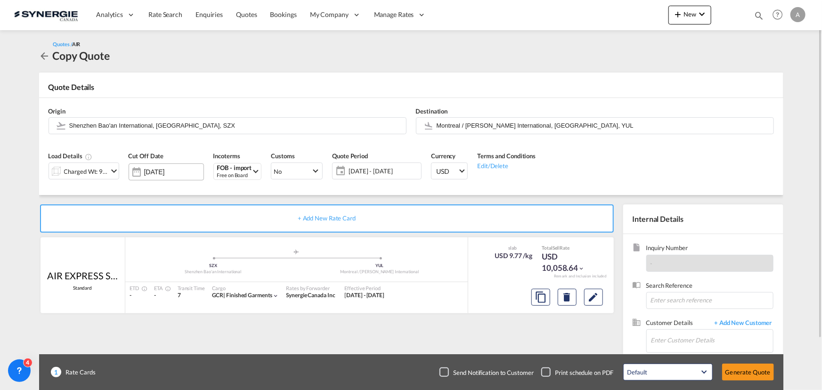
click at [176, 172] on input "[DATE]" at bounding box center [173, 172] width 59 height 8
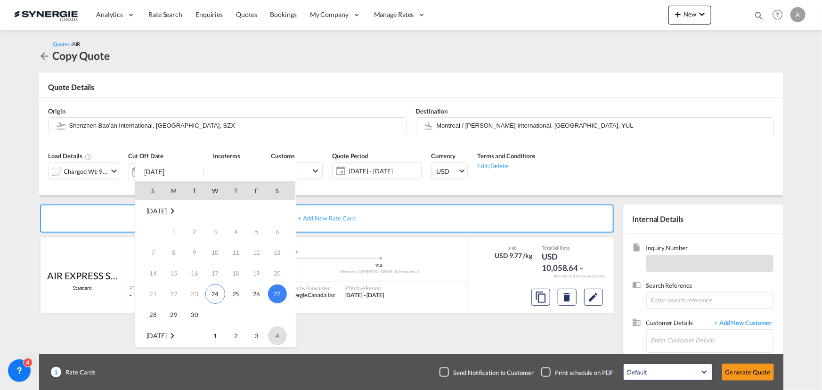
click at [276, 333] on span "4" at bounding box center [277, 335] width 19 height 19
type input "[DATE]"
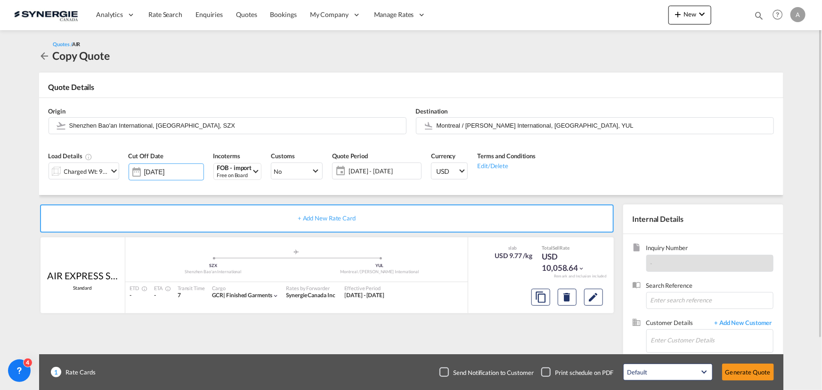
click at [374, 173] on span "[DATE] - [DATE]" at bounding box center [384, 171] width 70 height 8
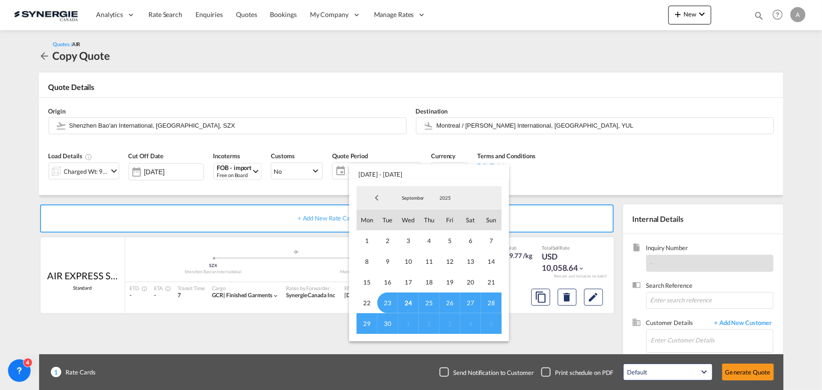
click at [386, 300] on span "23" at bounding box center [387, 302] width 21 height 21
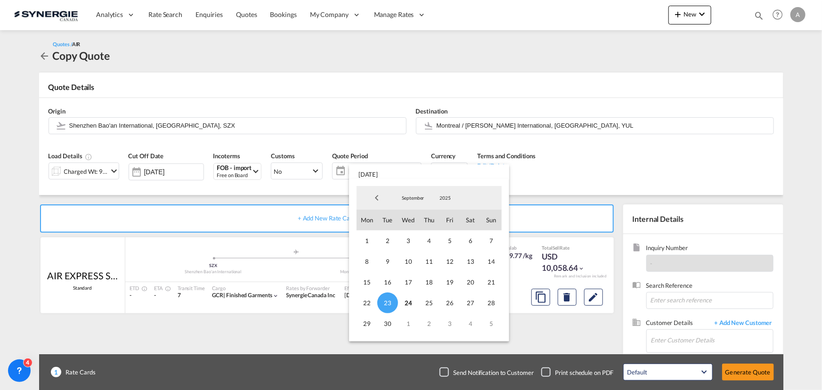
click at [414, 194] on md-select-value "September" at bounding box center [413, 198] width 32 height 14
click at [418, 222] on md-option "October" at bounding box center [422, 221] width 64 height 23
click at [429, 284] on span "16" at bounding box center [429, 282] width 21 height 21
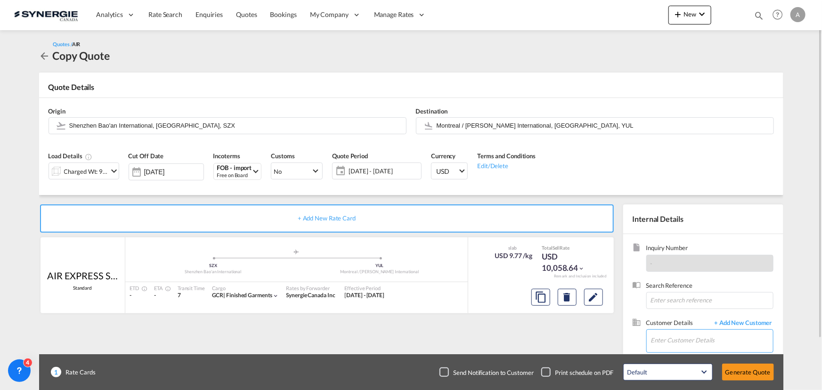
click at [670, 331] on input "Enter Customer Details" at bounding box center [712, 340] width 122 height 21
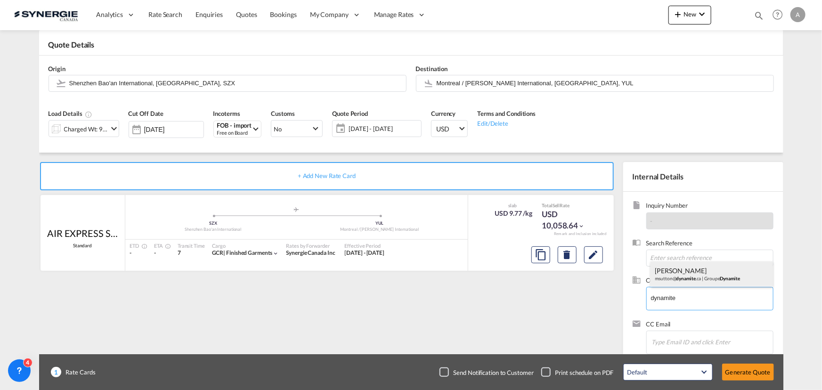
click at [683, 272] on div "[PERSON_NAME] msutton@ dynamite .ca | Groupe Dynamite" at bounding box center [711, 273] width 122 height 25
type input "Groupe Dynamite, [PERSON_NAME], [EMAIL_ADDRESS][DOMAIN_NAME]"
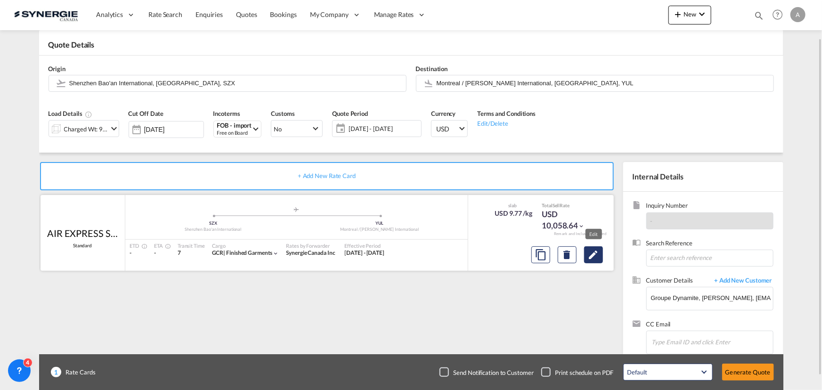
click at [595, 253] on md-icon "Edit" at bounding box center [593, 254] width 11 height 11
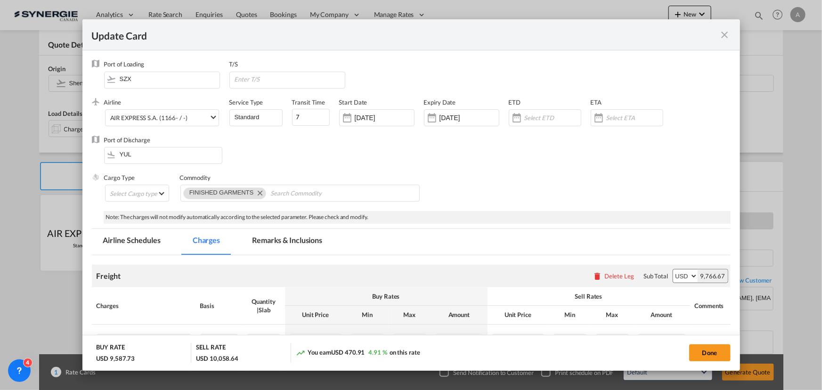
select select "chargeable_weight"
click at [380, 116] on input "[DATE]" at bounding box center [384, 118] width 59 height 8
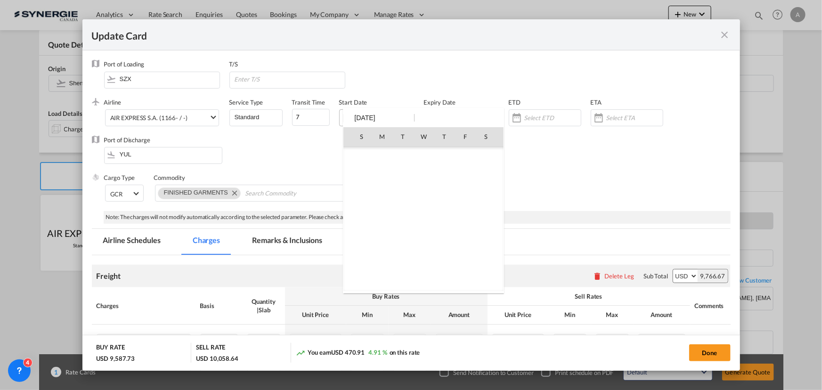
scroll to position [218153, 0]
click at [421, 243] on span "24" at bounding box center [423, 240] width 20 height 20
type input "[DATE]"
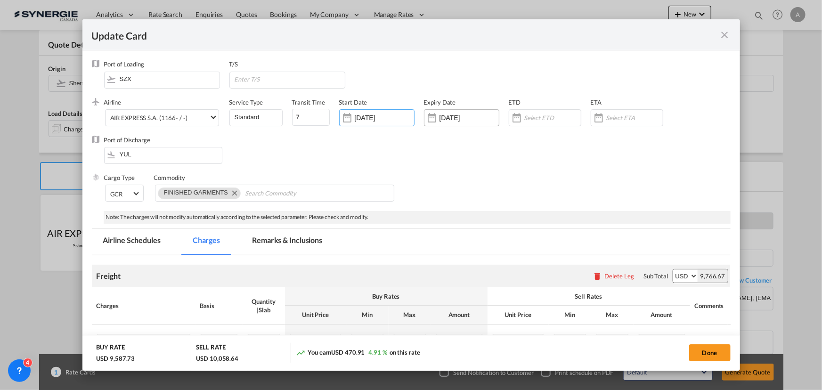
click at [467, 117] on input "[DATE]" at bounding box center [468, 118] width 59 height 8
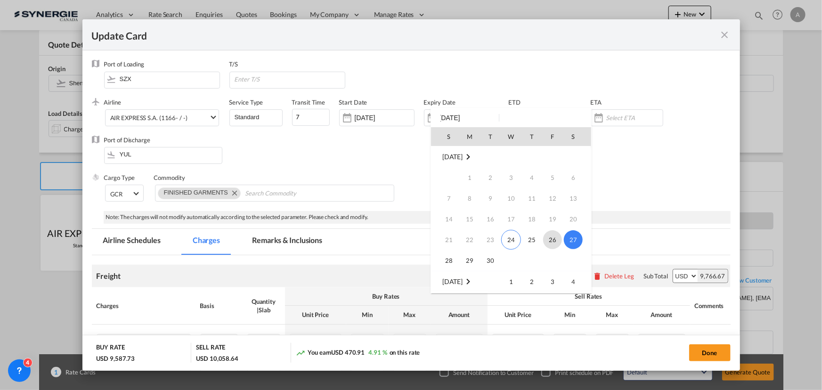
scroll to position [42, 0]
click at [570, 234] on span "4" at bounding box center [573, 239] width 19 height 19
type input "[DATE]"
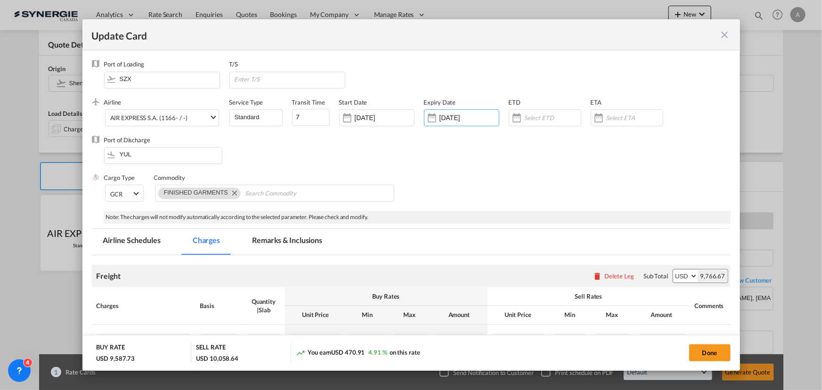
scroll to position [85, 0]
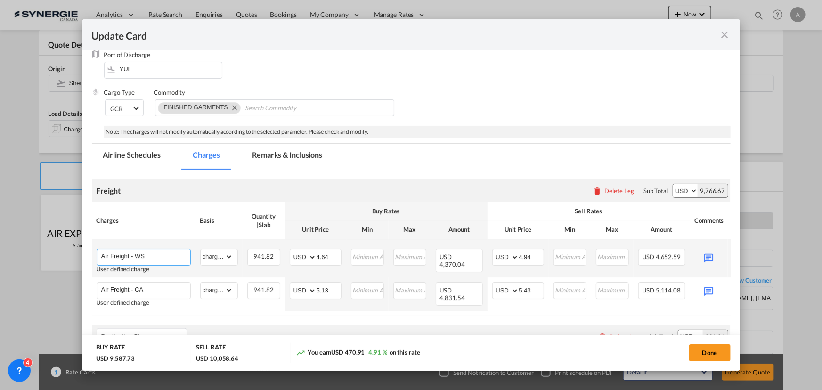
click at [167, 255] on input "Air Freight - WS" at bounding box center [145, 256] width 89 height 14
drag, startPoint x: 329, startPoint y: 257, endPoint x: 312, endPoint y: 254, distance: 16.7
click at [312, 254] on md-input-container "AED AFN ALL AMD ANG AOA ARS AUD AWG AZN BAM BBD BDT BGN BHD BIF BMD BND BOB BRL…" at bounding box center [316, 257] width 52 height 17
click at [330, 259] on input "4.64" at bounding box center [328, 256] width 24 height 14
drag, startPoint x: 330, startPoint y: 257, endPoint x: 320, endPoint y: 258, distance: 9.9
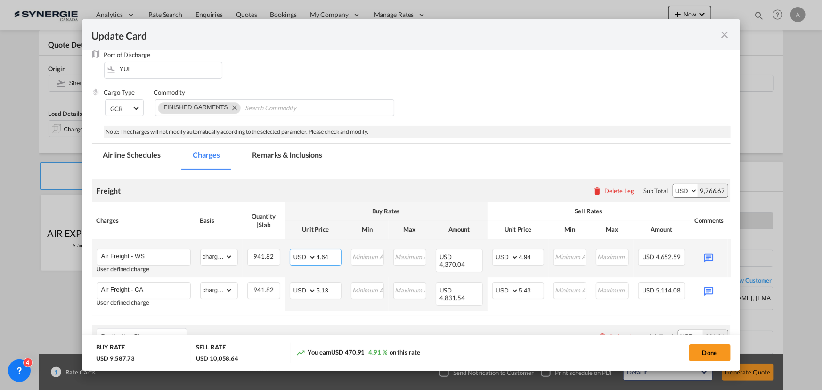
click at [320, 258] on input "4.64" at bounding box center [328, 256] width 24 height 14
type input "4.98"
drag, startPoint x: 532, startPoint y: 257, endPoint x: 503, endPoint y: 252, distance: 30.0
click at [503, 252] on md-input-container "AED AFN ALL AMD ANG AOA ARS AUD AWG AZN BAM BBD BDT BGN BHD BIF BMD BND BOB BRL…" at bounding box center [518, 257] width 52 height 17
type input "5.28"
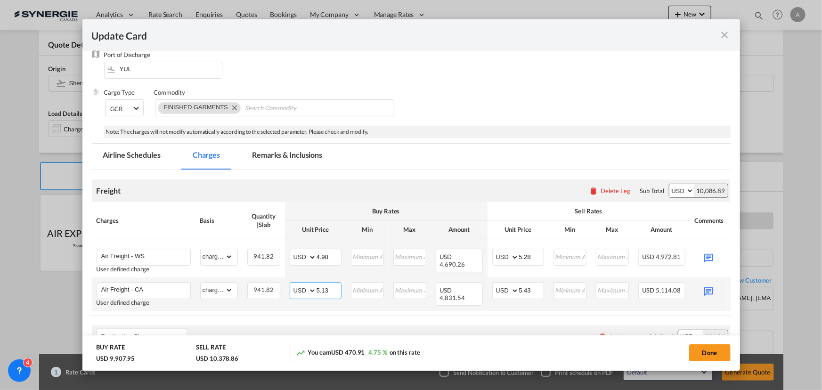
drag, startPoint x: 331, startPoint y: 292, endPoint x: 300, endPoint y: 287, distance: 31.0
click at [300, 287] on md-input-container "AED AFN ALL AMD ANG AOA ARS AUD AWG AZN BAM BBD BDT BGN BHD BIF BMD BND BOB BRL…" at bounding box center [316, 290] width 52 height 17
type input "4.59"
drag, startPoint x: 529, startPoint y: 290, endPoint x: 488, endPoint y: 287, distance: 41.5
click at [488, 287] on td "AED AFN ALL AMD ANG AOA ARS AUD AWG AZN BAM BBD BDT BGN BHD BIF BMD BND BOB BRL…" at bounding box center [517, 293] width 61 height 33
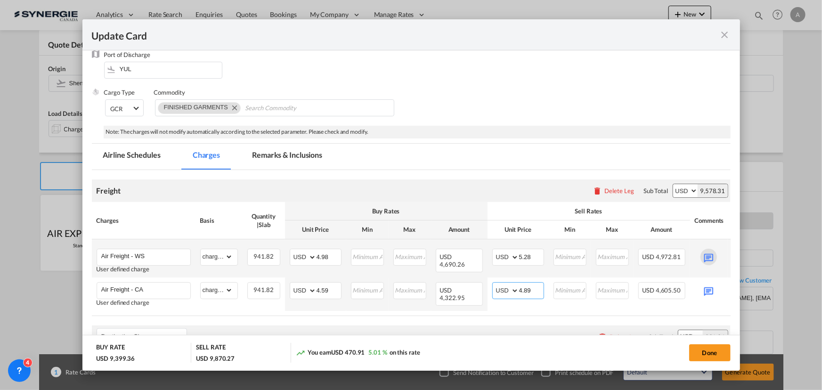
type input "4.89"
click at [711, 260] on md-icon "Update CardPort of ..." at bounding box center [708, 257] width 16 height 16
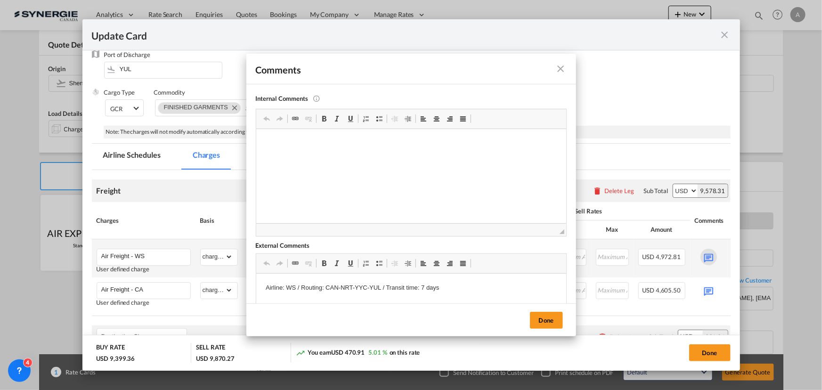
scroll to position [0, 0]
click at [553, 320] on button "Done" at bounding box center [546, 320] width 33 height 17
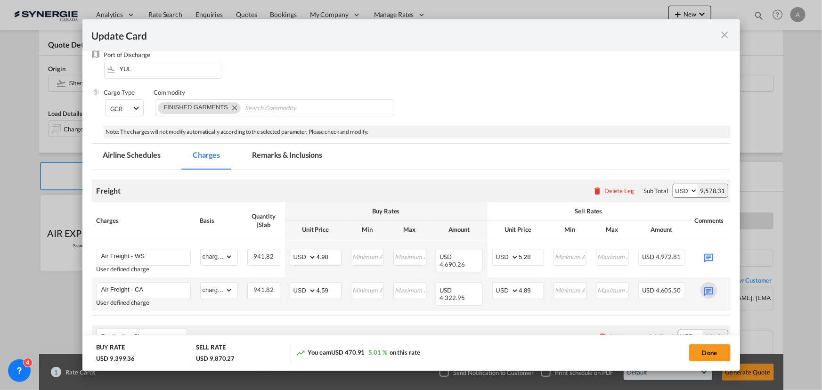
click at [707, 290] on md-icon "Update CardPort of ..." at bounding box center [708, 290] width 16 height 16
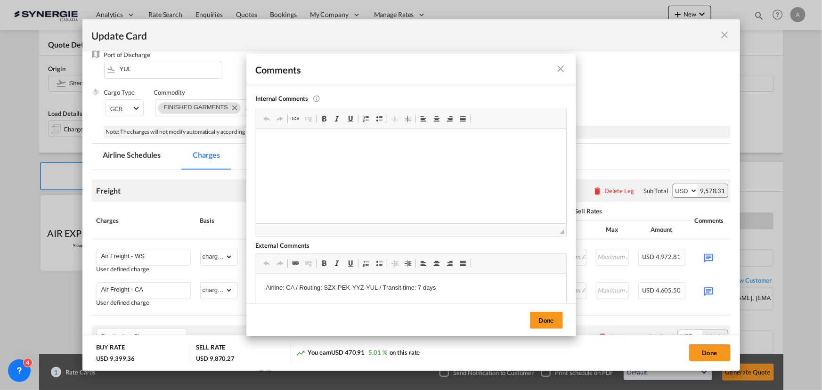
click at [559, 70] on md-icon "icon-close fg-AAA8AD m-0 pointer" at bounding box center [560, 68] width 11 height 11
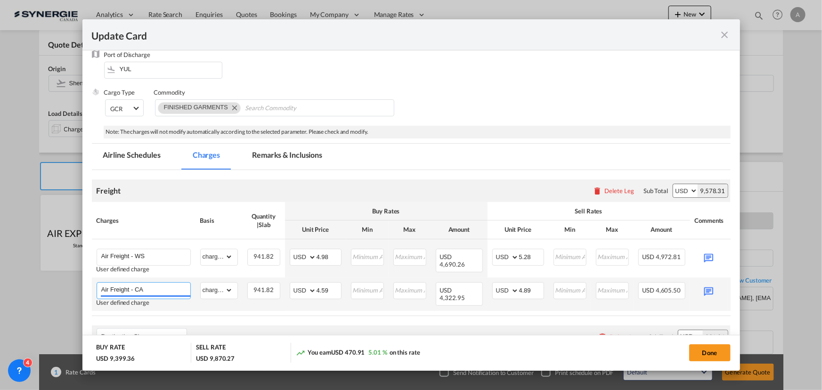
click at [164, 289] on input "Air Freight - CA" at bounding box center [145, 290] width 89 height 14
type input "Air Freight - DL"
click at [132, 269] on span "Air Freight - DL" at bounding box center [129, 270] width 45 height 8
type input "0"
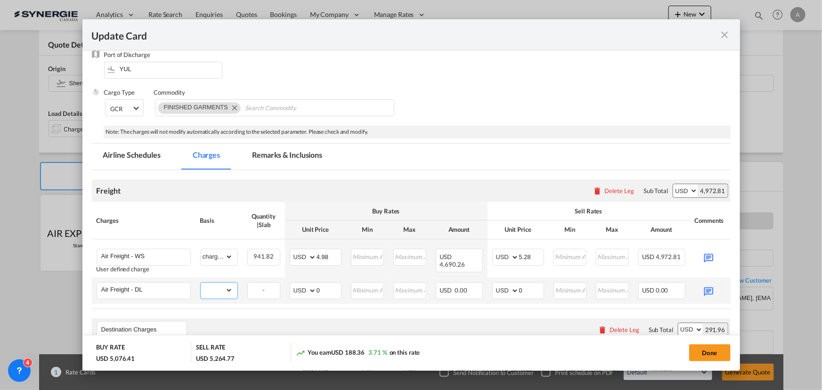
click at [221, 288] on select "gross_weight volumetric_weight per_shipment per_bl per_km % on air freight per_…" at bounding box center [217, 290] width 32 height 15
select select "chargeable_weight"
click at [201, 283] on select "gross_weight volumetric_weight per_shipment per_bl per_km % on air freight per_…" at bounding box center [217, 290] width 32 height 15
drag, startPoint x: 325, startPoint y: 290, endPoint x: 315, endPoint y: 286, distance: 11.2
click at [315, 286] on md-input-container "AED AFN ALL AMD ANG AOA ARS AUD AWG AZN BAM BBD BDT BGN BHD BIF BMD BND BOB BRL…" at bounding box center [316, 290] width 52 height 17
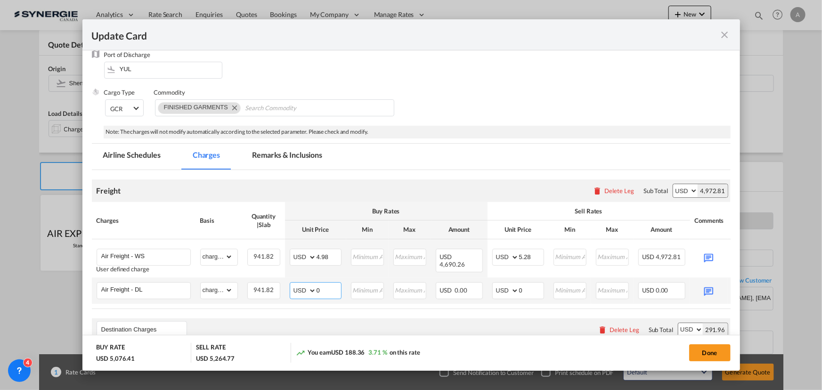
click at [324, 287] on input "0" at bounding box center [328, 290] width 24 height 14
drag, startPoint x: 328, startPoint y: 292, endPoint x: 293, endPoint y: 285, distance: 35.0
click at [293, 285] on md-input-container "AED AFN ALL AMD ANG AOA ARS AUD AWG AZN BAM BBD BDT BGN BHD BIF BMD BND BOB BRL…" at bounding box center [316, 290] width 52 height 17
type input "4.55"
drag, startPoint x: 522, startPoint y: 289, endPoint x: 512, endPoint y: 288, distance: 10.5
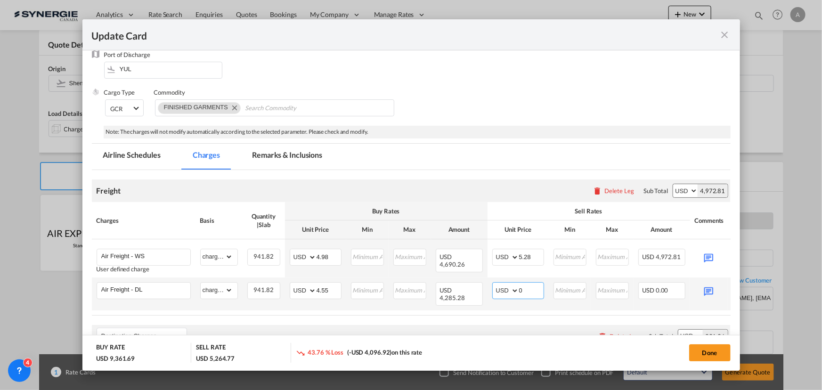
click at [512, 288] on md-input-container "AED AFN ALL AMD ANG AOA ARS AUD AWG AZN BAM BBD BDT BGN BHD BIF BMD BND BOB BRL…" at bounding box center [518, 290] width 52 height 17
type input "4.85"
click at [705, 290] on md-icon "Update CardPort of ..." at bounding box center [708, 290] width 16 height 16
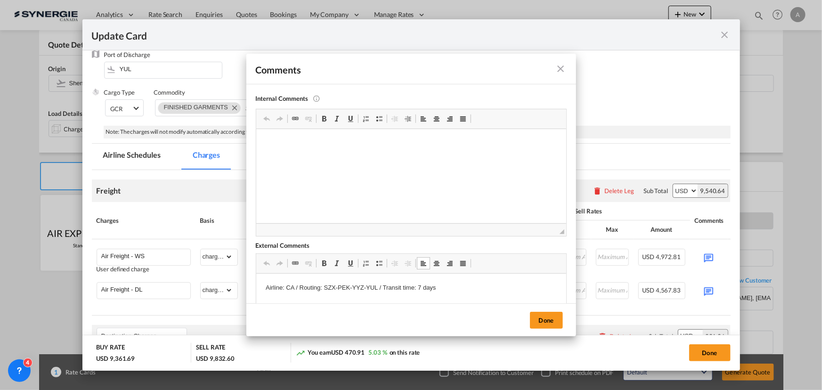
drag, startPoint x: 294, startPoint y: 286, endPoint x: 285, endPoint y: 286, distance: 8.9
drag, startPoint x: 285, startPoint y: 286, endPoint x: 294, endPoint y: 286, distance: 8.9
click at [294, 286] on p "Airline: CA / Routing: SZX-PEK-YYZ-YUL / Transit time: 7 days" at bounding box center [410, 288] width 291 height 10
click at [337, 286] on p "Airline: DL / Routing: SZX-PEK-YYZ-YUL / Transit time: 7 days" at bounding box center [410, 288] width 291 height 10
click at [547, 319] on button "Done" at bounding box center [546, 320] width 33 height 17
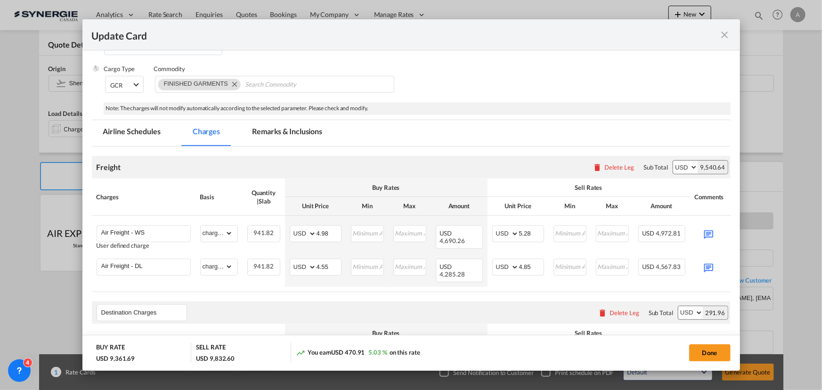
scroll to position [128, 0]
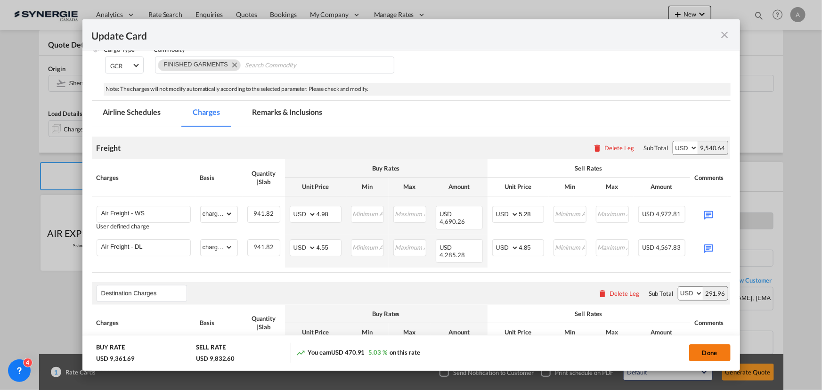
click at [710, 353] on button "Done" at bounding box center [709, 352] width 41 height 17
type input "[DATE]"
type input "03 Oct 2025"
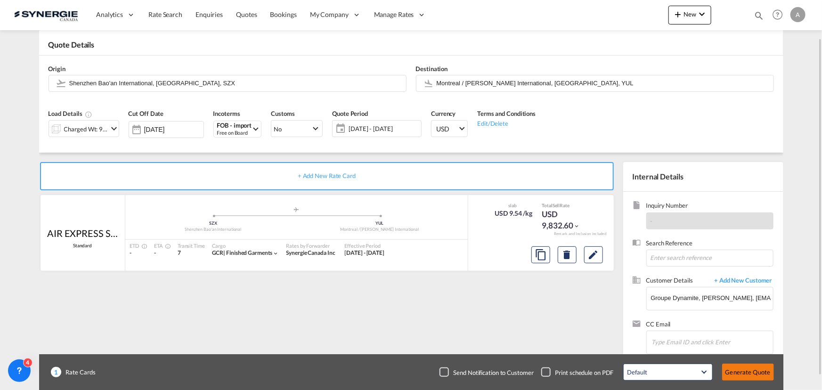
click at [741, 370] on button "Generate Quote" at bounding box center [748, 372] width 52 height 17
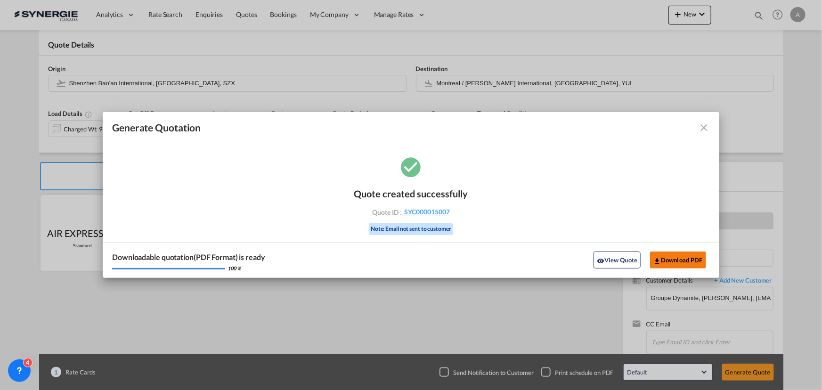
click at [675, 252] on button "Download PDF" at bounding box center [678, 259] width 56 height 17
click at [705, 125] on md-icon "icon-close fg-AAA8AD cursor m-0" at bounding box center [703, 127] width 11 height 11
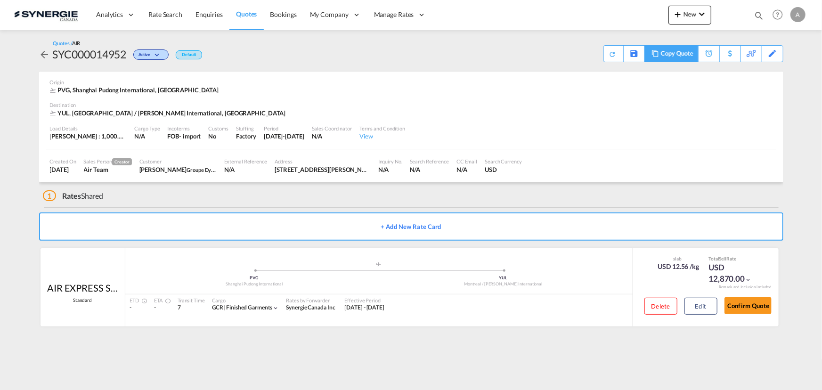
click at [679, 53] on div "Copy Quote" at bounding box center [677, 54] width 32 height 16
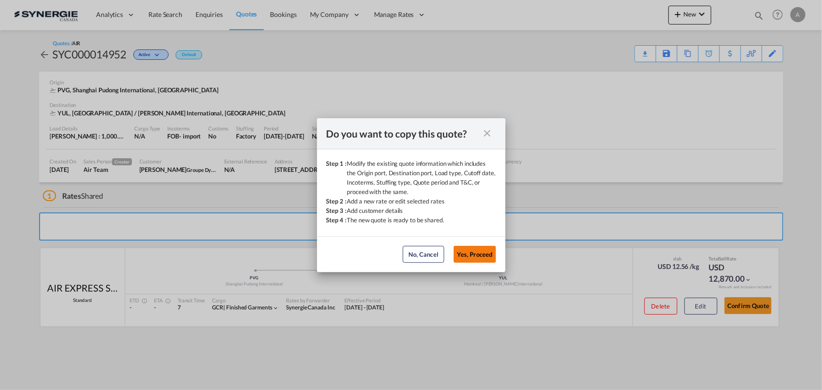
click at [483, 251] on button "Yes, Proceed" at bounding box center [475, 254] width 42 height 17
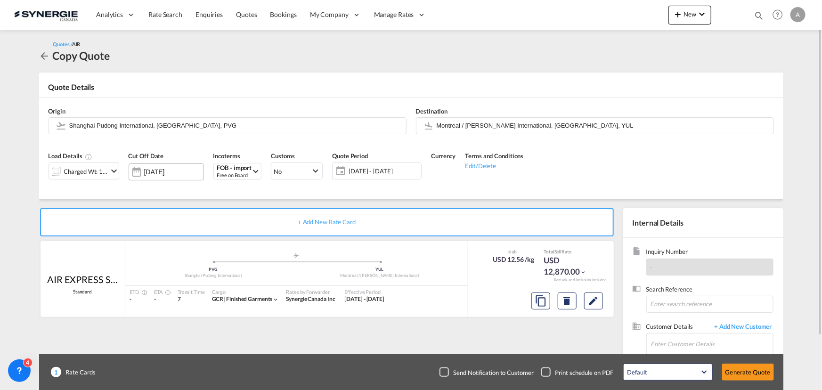
click at [144, 170] on input "[DATE]" at bounding box center [173, 172] width 59 height 8
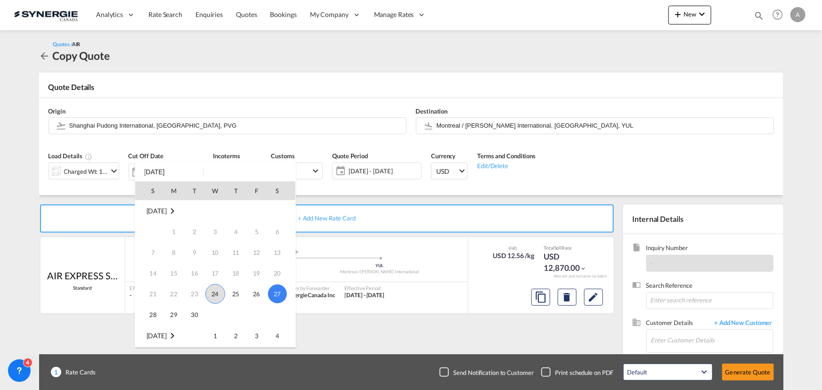
click at [213, 295] on span "24" at bounding box center [215, 294] width 20 height 20
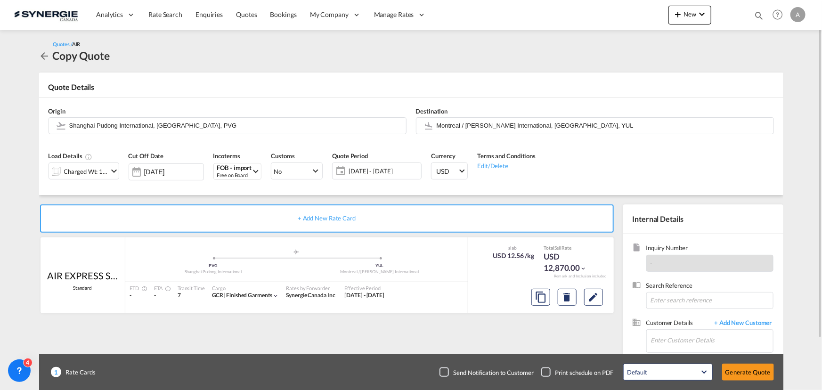
click at [393, 177] on span "[DATE] - [DATE]" at bounding box center [383, 170] width 75 height 13
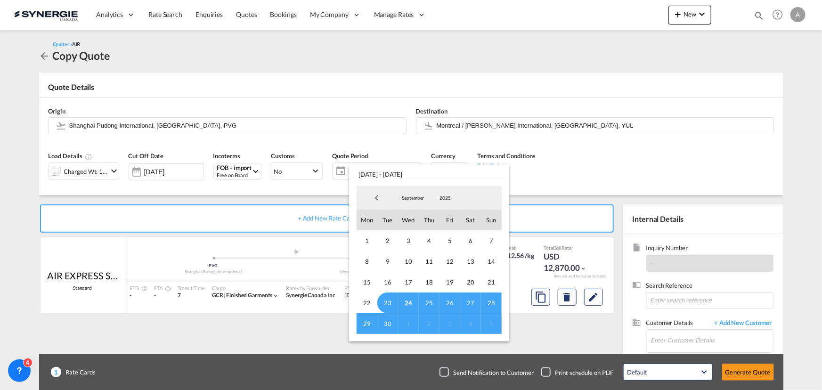
click at [173, 171] on md-backdrop at bounding box center [411, 195] width 822 height 390
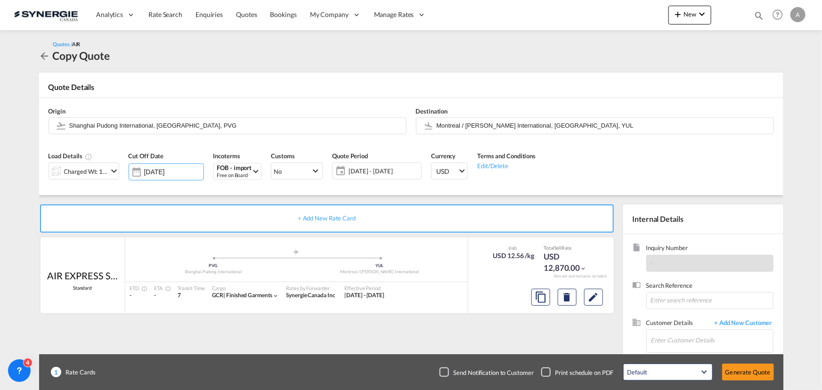
click at [173, 171] on input "[DATE]" at bounding box center [173, 172] width 59 height 8
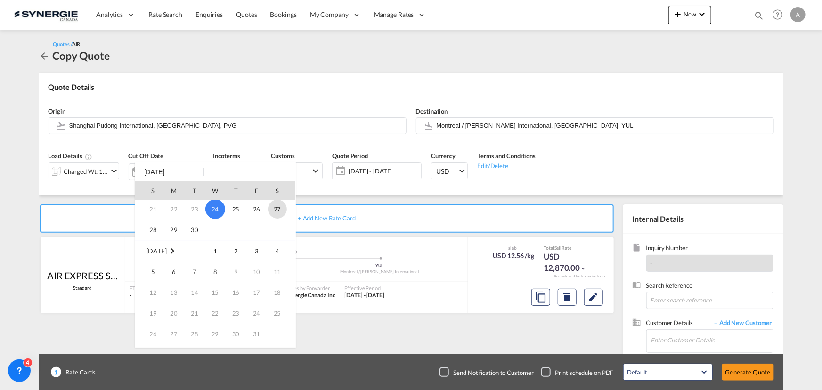
scroll to position [85, 0]
click at [275, 254] on span "4" at bounding box center [277, 250] width 19 height 19
type input "[DATE]"
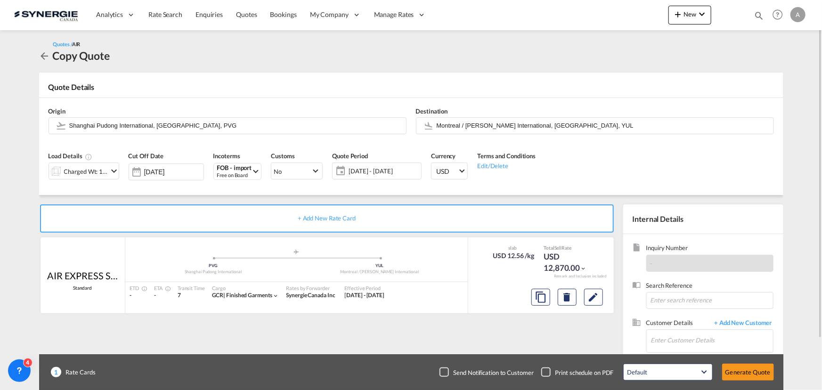
click at [369, 170] on span "[DATE] - [DATE]" at bounding box center [384, 171] width 70 height 8
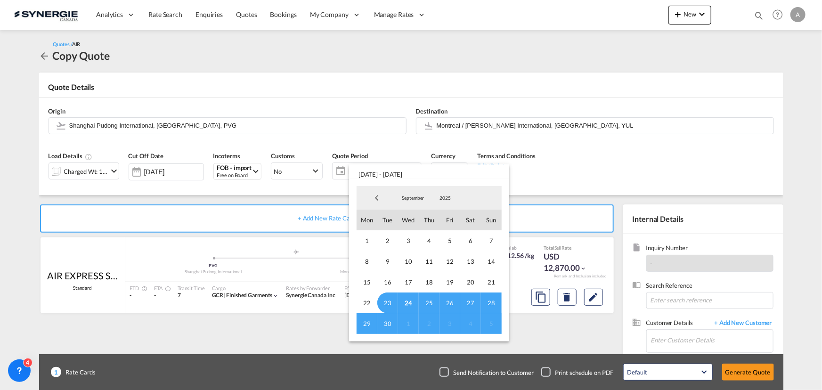
click at [407, 301] on span "24" at bounding box center [408, 302] width 21 height 21
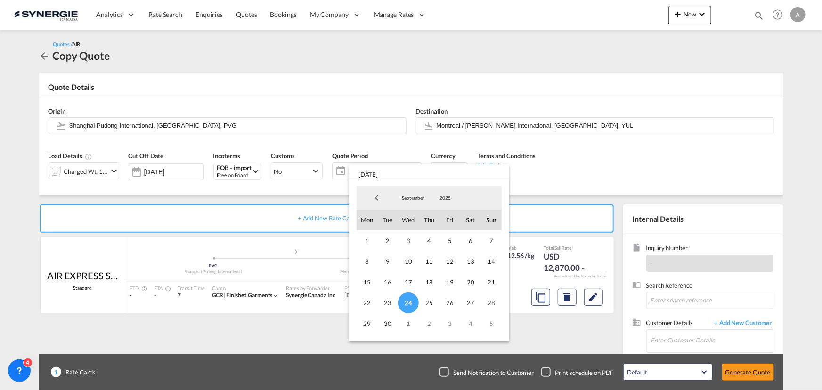
click at [418, 197] on span "September" at bounding box center [413, 198] width 30 height 7
click at [414, 216] on md-option "October" at bounding box center [422, 221] width 64 height 23
click at [427, 306] on span "23" at bounding box center [429, 302] width 21 height 21
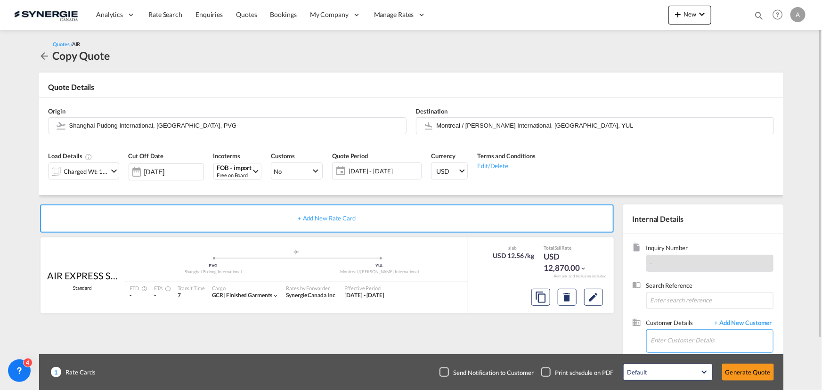
click at [674, 336] on input "Enter Customer Details" at bounding box center [712, 340] width 122 height 21
click at [679, 318] on div "[PERSON_NAME] msutton@ dynamite .ca | Groupe Dynamite" at bounding box center [711, 316] width 122 height 25
type input "Groupe Dynamite, [PERSON_NAME], [EMAIL_ADDRESS][DOMAIN_NAME]"
click at [598, 295] on md-icon "Edit" at bounding box center [593, 297] width 11 height 11
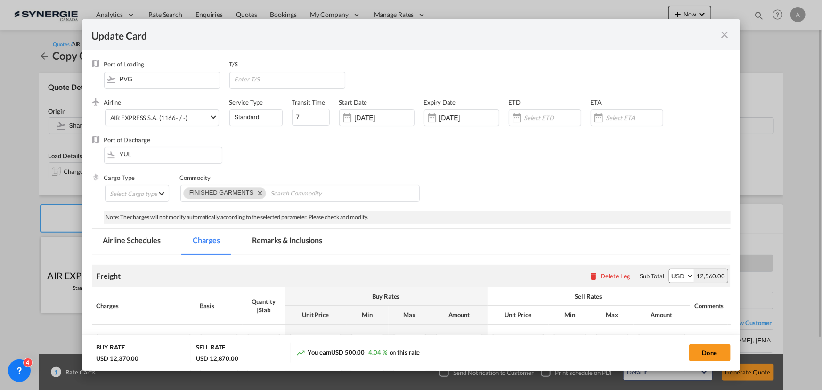
select select "chargeable_weight"
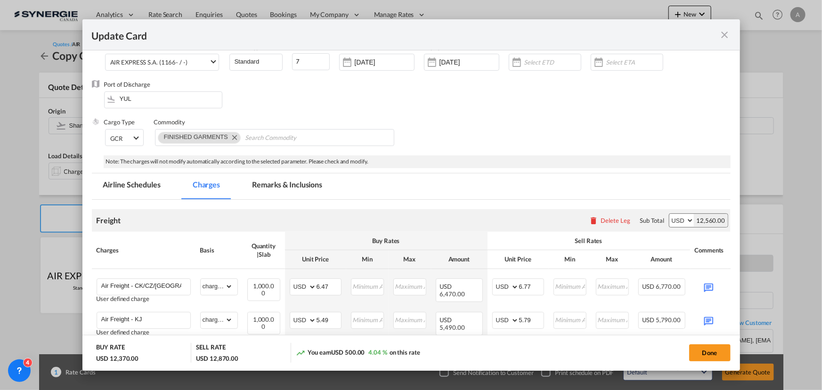
scroll to position [0, 0]
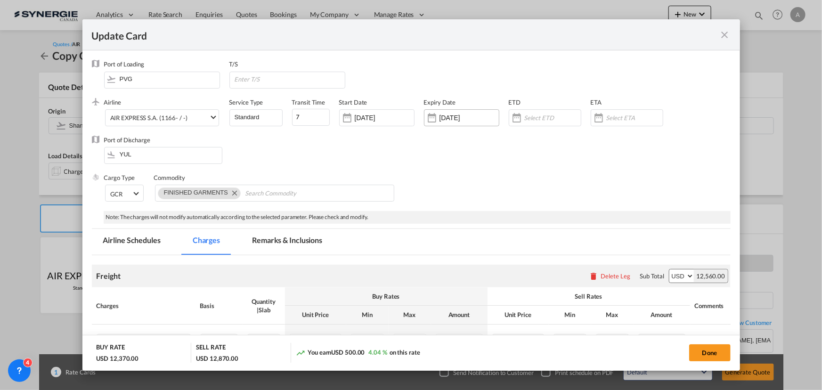
click at [452, 117] on input "[DATE]" at bounding box center [468, 118] width 59 height 8
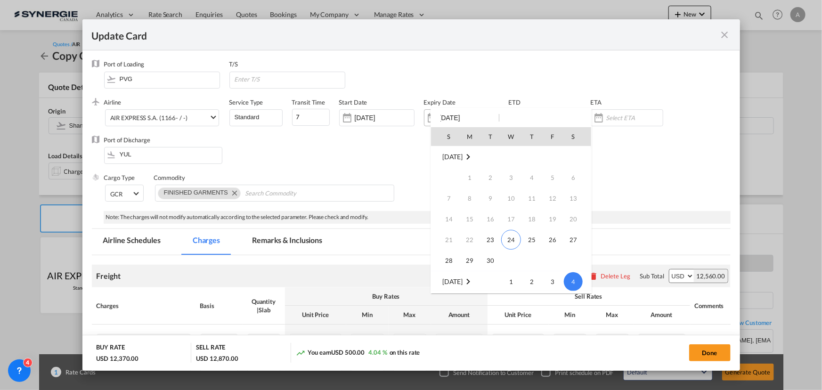
scroll to position [125, 0]
click at [565, 174] on span "11" at bounding box center [573, 177] width 19 height 19
type input "[DATE]"
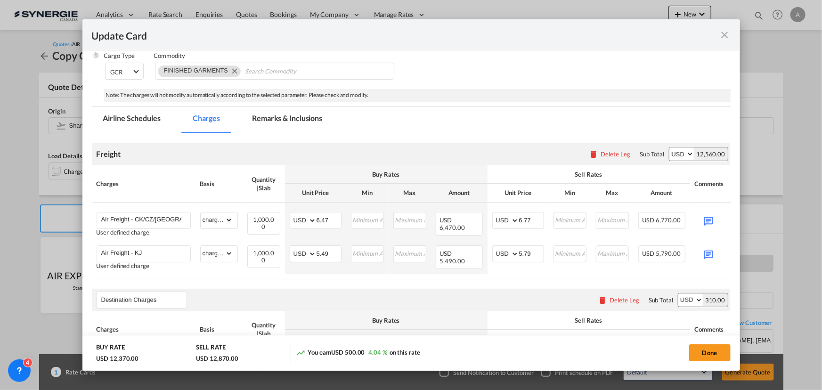
scroll to position [128, 0]
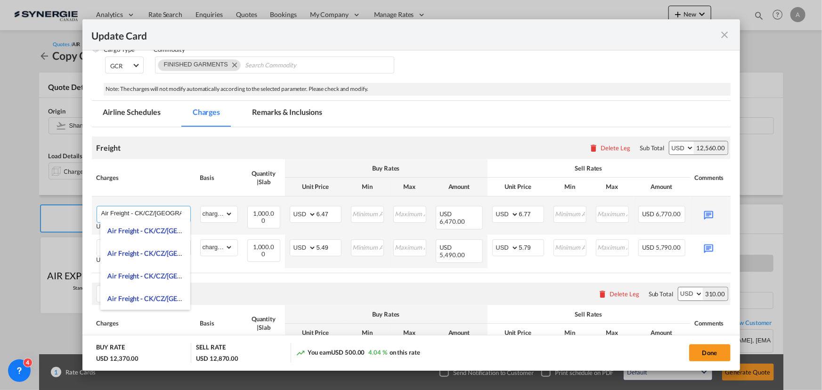
drag, startPoint x: 181, startPoint y: 211, endPoint x: 133, endPoint y: 211, distance: 48.0
click at [133, 211] on input "Air Freight - CK/CZ/[GEOGRAPHIC_DATA]" at bounding box center [145, 213] width 89 height 14
drag, startPoint x: 335, startPoint y: 213, endPoint x: 324, endPoint y: 211, distance: 11.9
click at [325, 212] on md-input-container "AED AFN ALL AMD ANG AOA ARS AUD AWG AZN BAM BBD BDT BGN BHD BIF BMD BND [PERSON…" at bounding box center [316, 214] width 52 height 17
drag, startPoint x: 329, startPoint y: 211, endPoint x: 295, endPoint y: 206, distance: 34.7
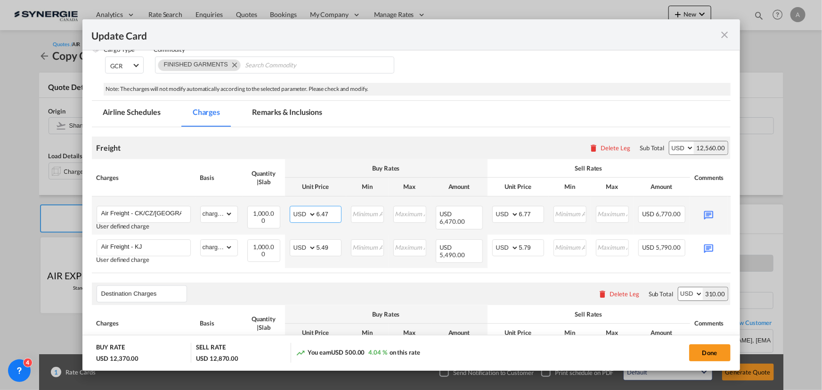
click at [295, 206] on md-input-container "AED AFN ALL AMD ANG AOA ARS AUD AWG AZN BAM BBD BDT BGN BHD BIF BMD BND [PERSON…" at bounding box center [316, 214] width 52 height 17
type input "5.28"
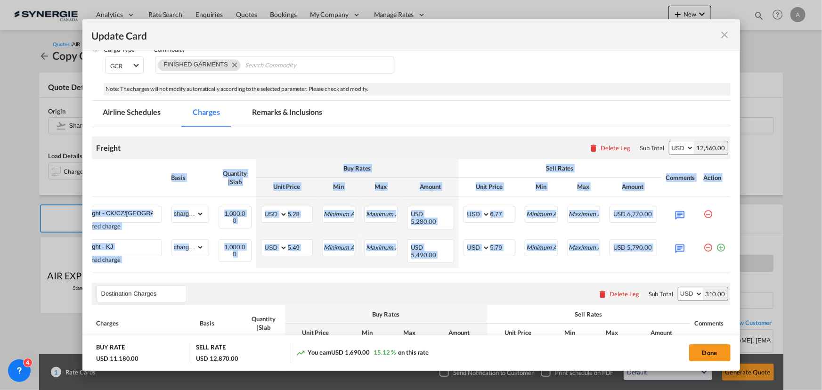
drag, startPoint x: 682, startPoint y: 272, endPoint x: 730, endPoint y: 265, distance: 48.0
click at [729, 267] on md-dialog-content "Port of Loading PVG T/S .a{fill:#aaa8ad;} Airline AIR EXPRESS S.A. (1166- / -) …" at bounding box center [410, 210] width 657 height 320
click at [704, 249] on md-icon "icon-minus-circle-outline red-400-fg pt-7" at bounding box center [708, 243] width 9 height 9
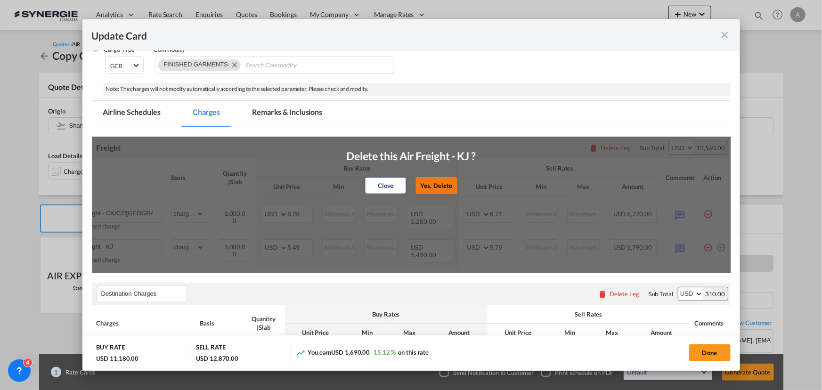
click at [429, 182] on button "Yes, Delete" at bounding box center [435, 185] width 41 height 17
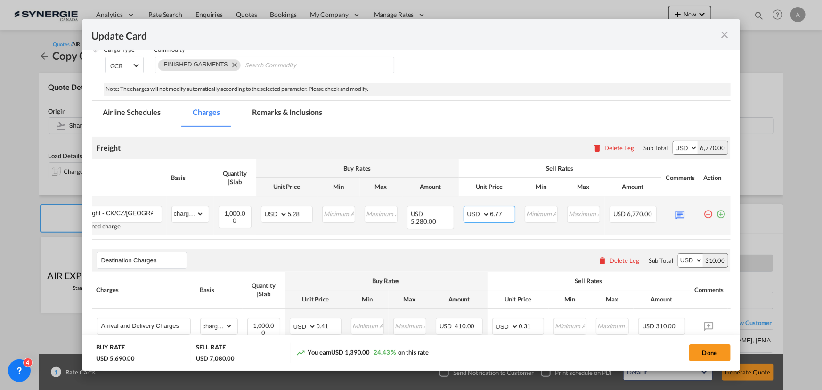
drag, startPoint x: 492, startPoint y: 209, endPoint x: 450, endPoint y: 205, distance: 42.1
click at [450, 205] on tr "Air Freight - CK/CZ/CA User defined charge Please Enter Already Exists gross_we…" at bounding box center [396, 215] width 667 height 38
type input "5.58"
click at [672, 214] on md-icon "Update CardPort of ..." at bounding box center [680, 214] width 16 height 16
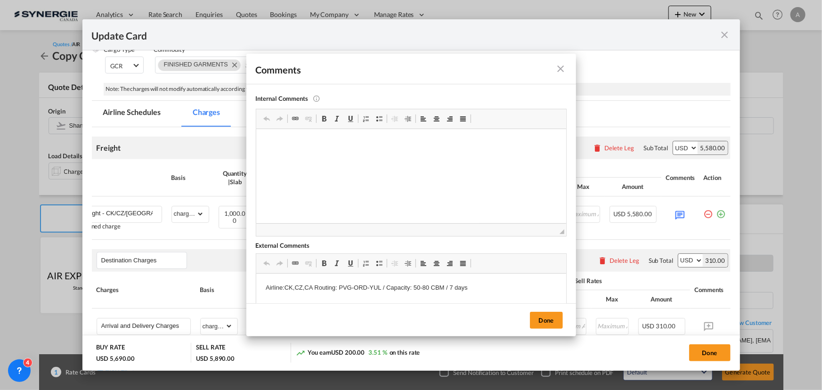
scroll to position [0, 0]
click at [540, 316] on button "Done" at bounding box center [546, 320] width 33 height 17
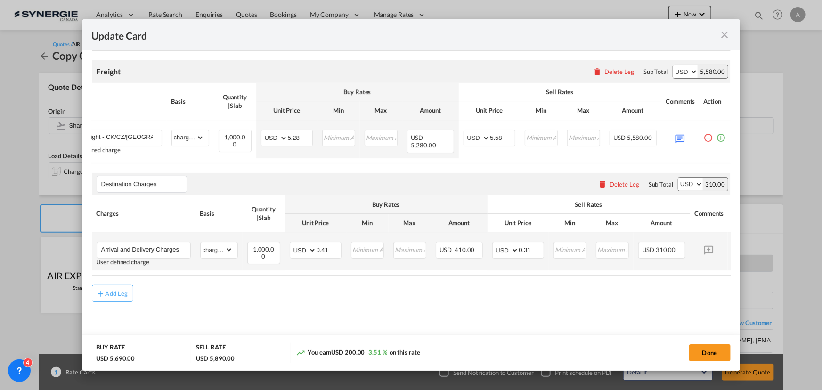
scroll to position [208, 0]
click at [713, 351] on button "Done" at bounding box center [709, 352] width 41 height 17
type input "[DATE]"
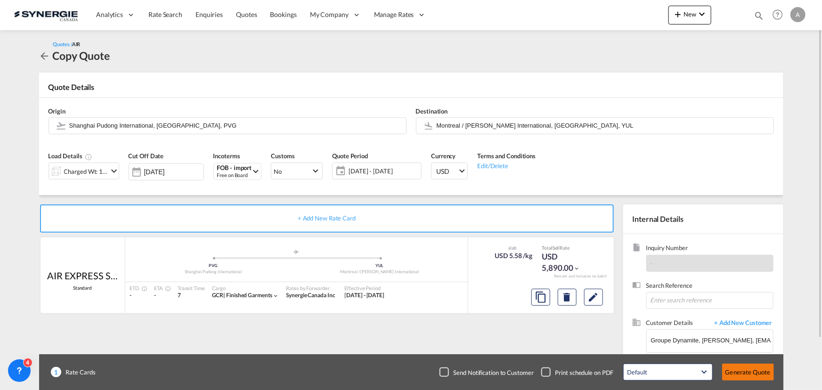
click at [753, 371] on button "Generate Quote" at bounding box center [748, 372] width 52 height 17
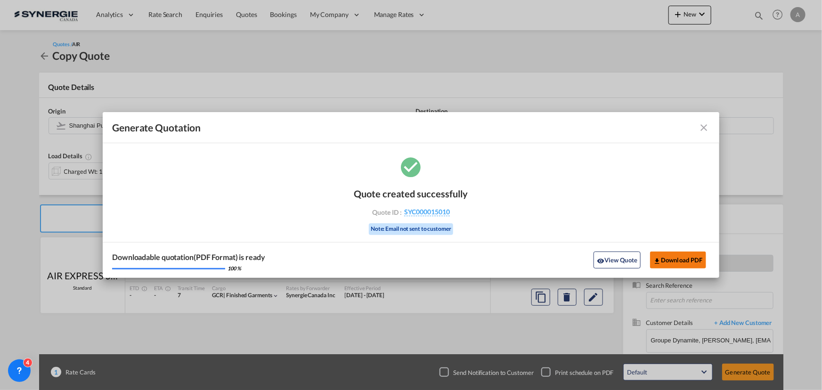
click at [676, 259] on button "Download PDF" at bounding box center [678, 259] width 56 height 17
